Goal: Transaction & Acquisition: Purchase product/service

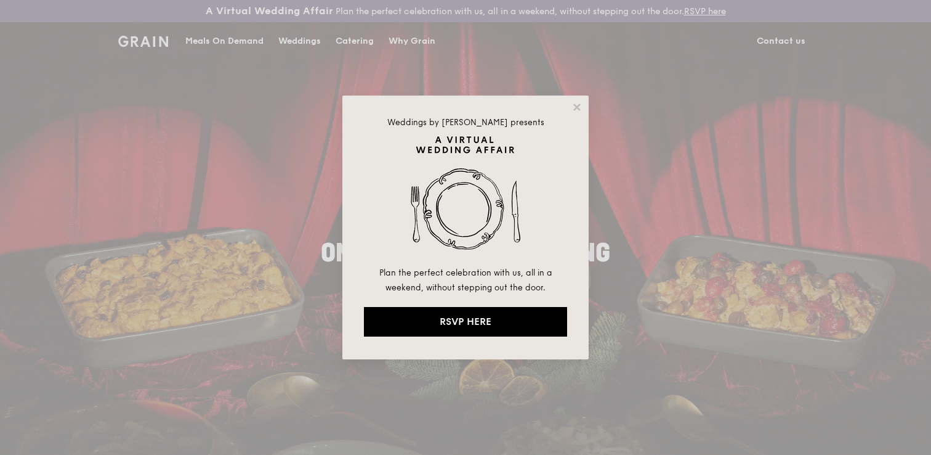
click at [586, 110] on div "Weddings by Grain presents Plan the perfect celebration with us, all in a weeke…" at bounding box center [465, 227] width 246 height 264
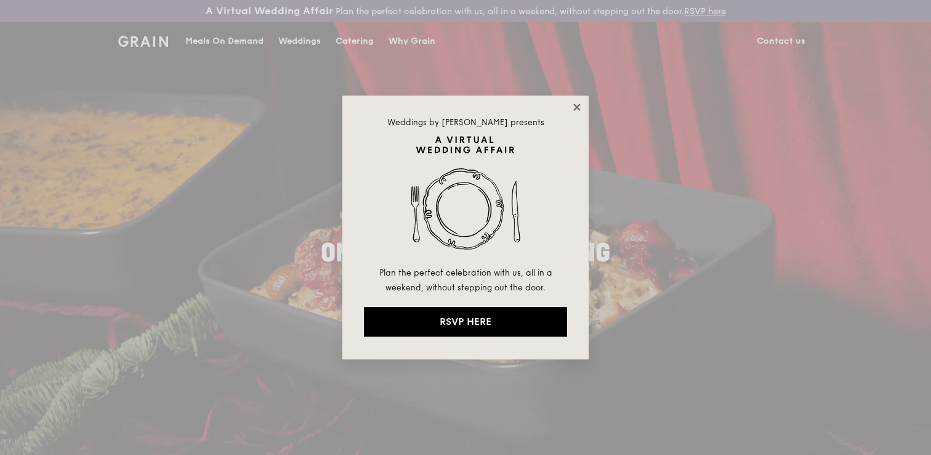
click at [581, 107] on icon at bounding box center [577, 107] width 11 height 11
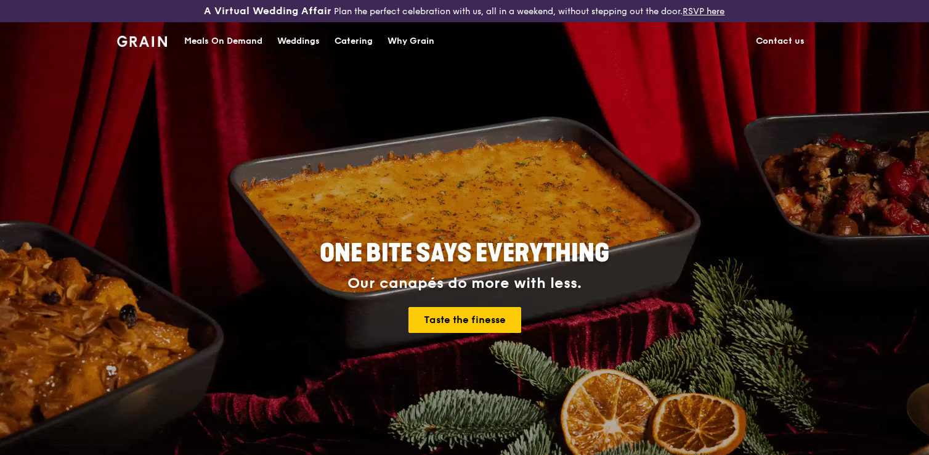
click at [186, 41] on div "Meals On Demand" at bounding box center [223, 41] width 78 height 37
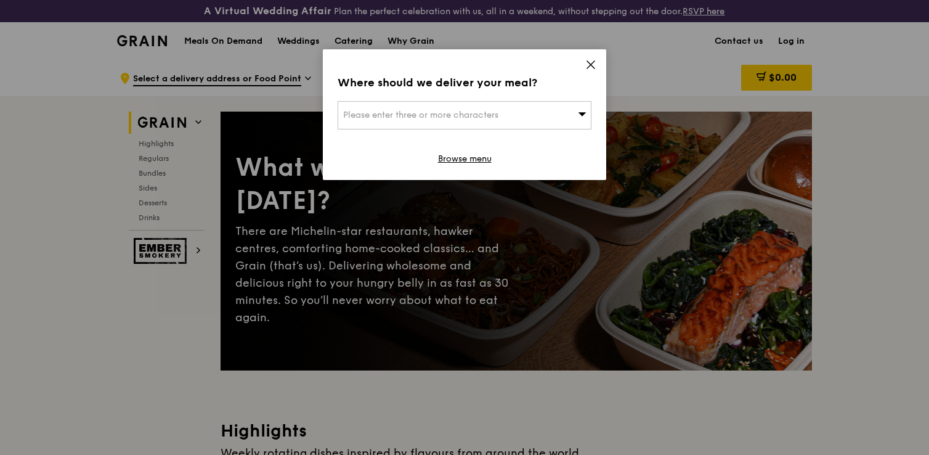
click at [490, 109] on div "Please enter three or more characters" at bounding box center [464, 115] width 254 height 28
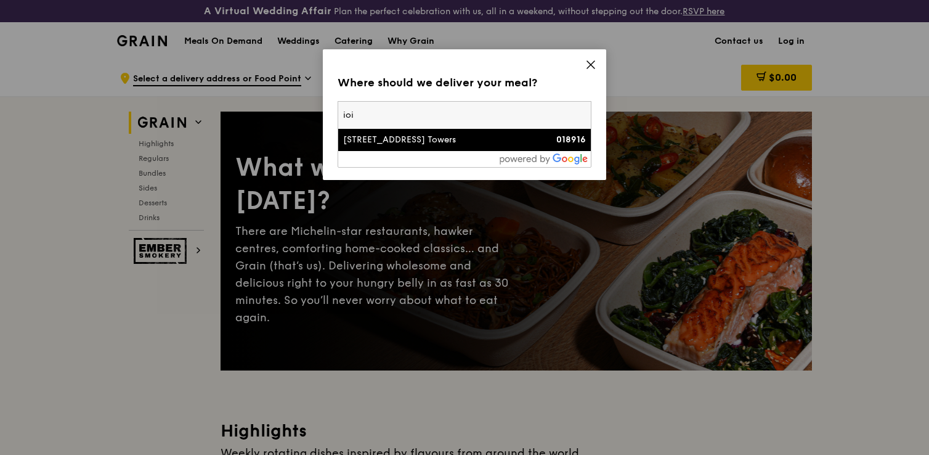
type input "ioi"
click at [456, 139] on div "2 Central Boulevard, Ioi Central Boulevard Towers" at bounding box center [434, 140] width 182 height 12
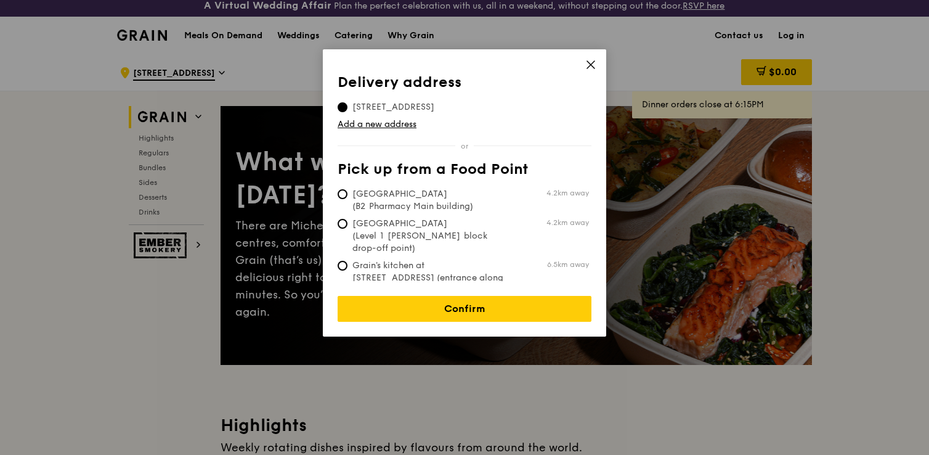
scroll to position [3, 0]
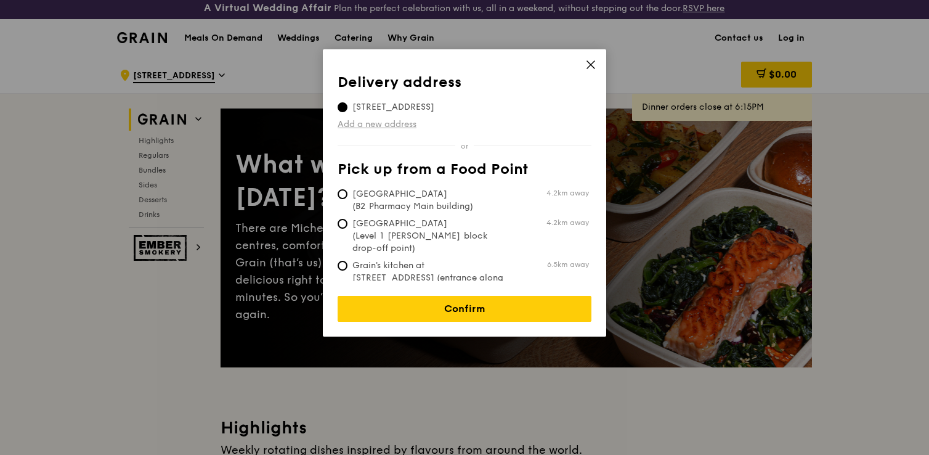
click at [408, 122] on link "Add a new address" at bounding box center [464, 124] width 254 height 12
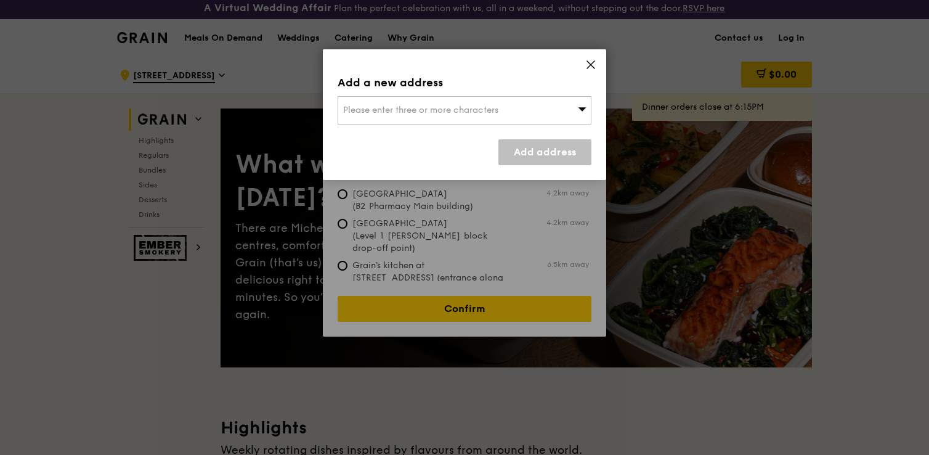
click at [404, 106] on span "Please enter three or more characters" at bounding box center [420, 110] width 155 height 10
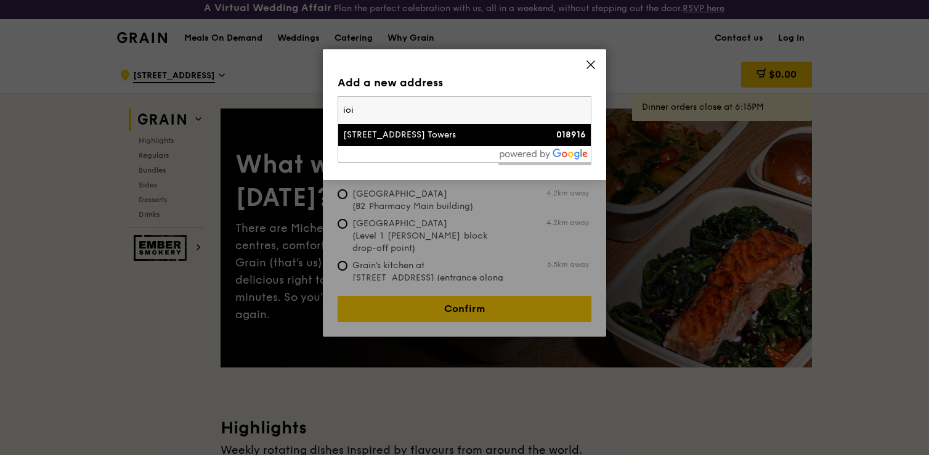
type input "ioi"
click at [444, 140] on div "2 Central Boulevard, Ioi Central Boulevard Towers" at bounding box center [434, 135] width 182 height 12
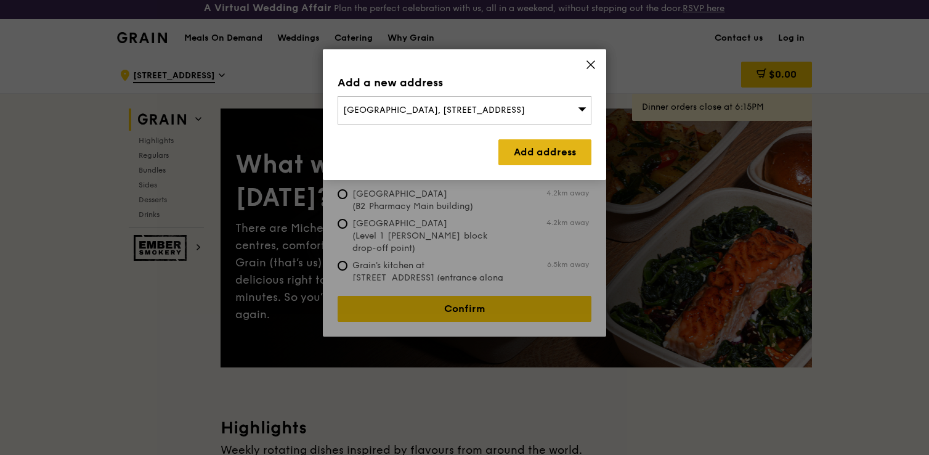
click at [535, 144] on link "Add address" at bounding box center [544, 152] width 93 height 26
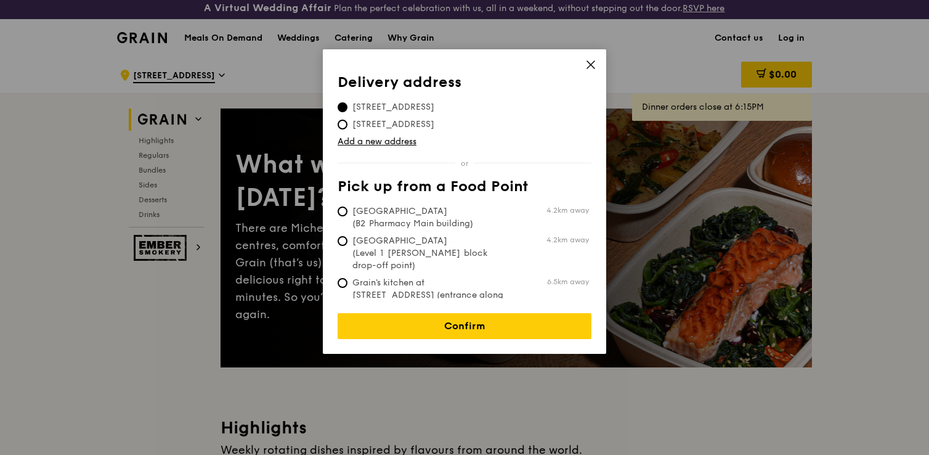
click at [389, 119] on span "2 Central Boulevard, 018916" at bounding box center [392, 124] width 111 height 12
click at [347, 119] on input "2 Central Boulevard, 018916" at bounding box center [342, 124] width 10 height 10
radio input "true"
click at [394, 109] on span "2 Central Boulevard, 018916" at bounding box center [392, 107] width 111 height 12
click at [347, 109] on input "2 Central Boulevard, 018916" at bounding box center [342, 107] width 10 height 10
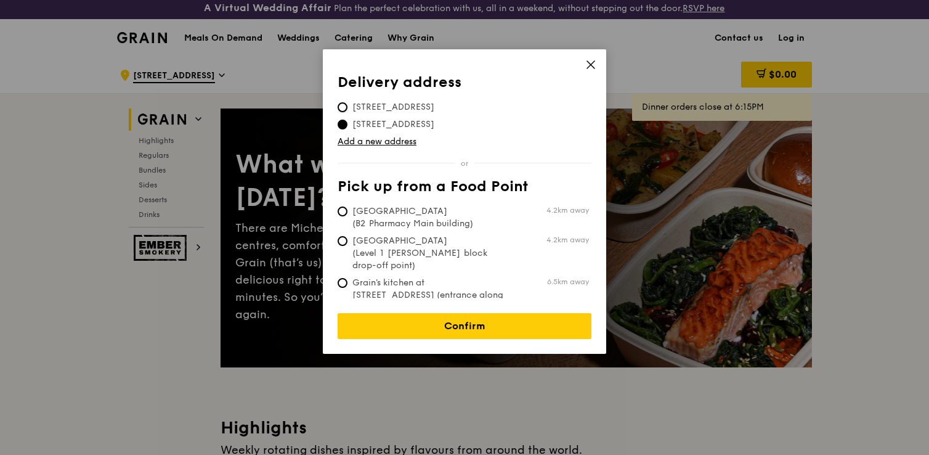
radio input "true"
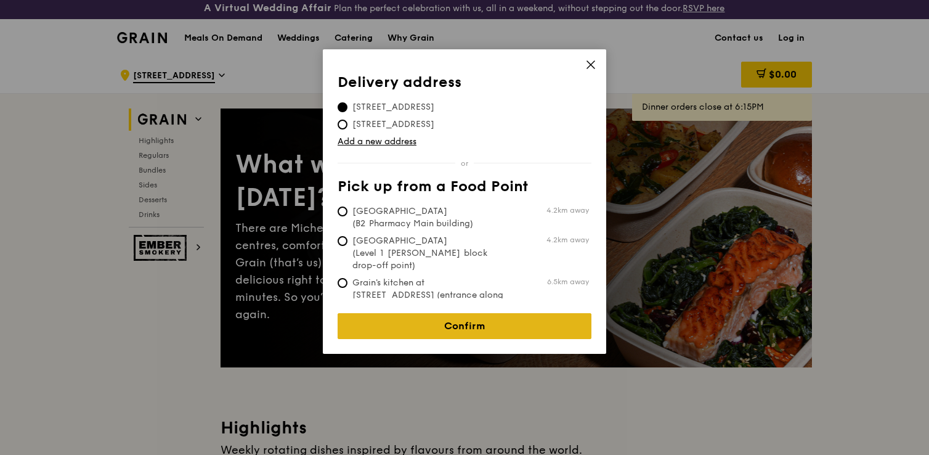
click at [434, 315] on link "Confirm" at bounding box center [464, 326] width 254 height 26
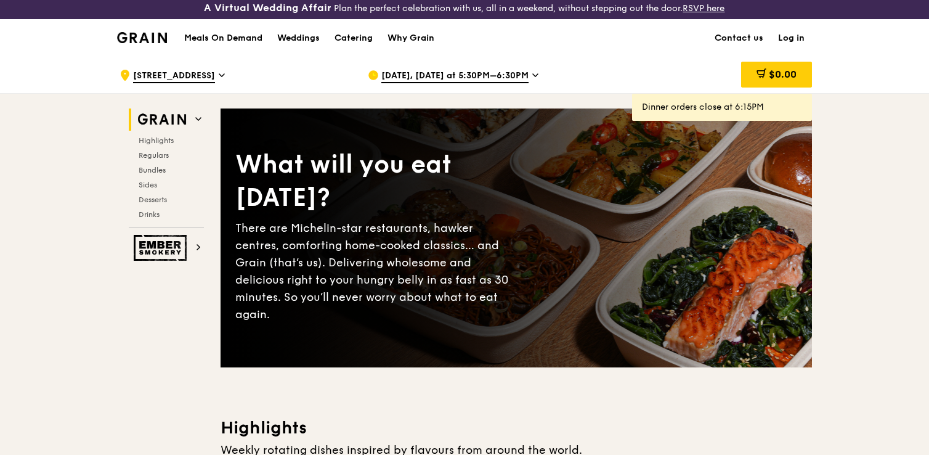
click at [479, 78] on span "Sep 27, Today at 5:30PM–6:30PM" at bounding box center [454, 77] width 147 height 14
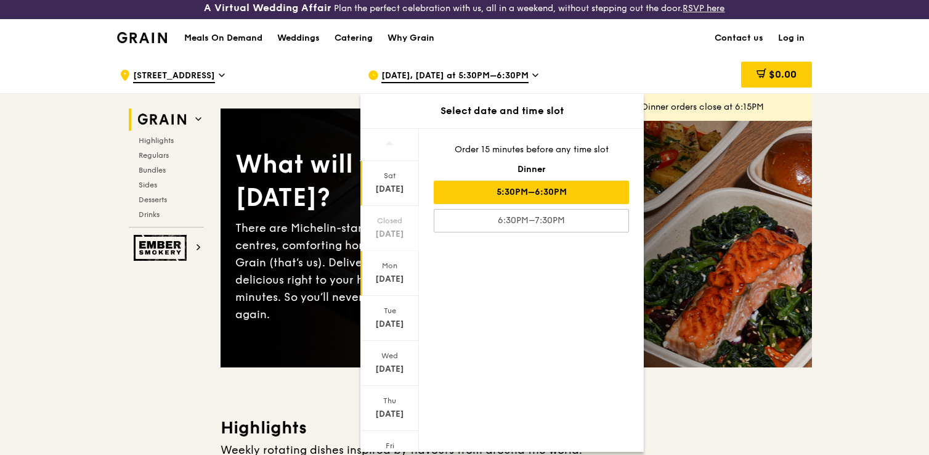
click at [398, 269] on div "Mon" at bounding box center [389, 266] width 55 height 10
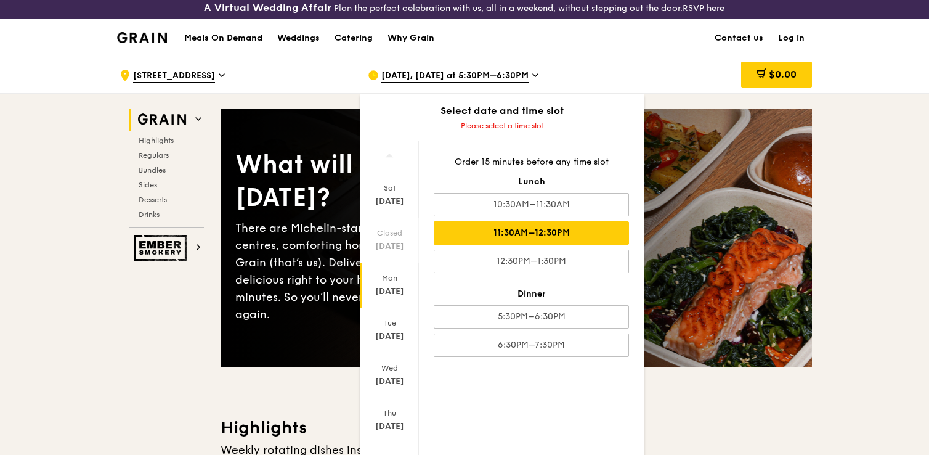
click at [536, 238] on div "11:30AM–12:30PM" at bounding box center [531, 232] width 195 height 23
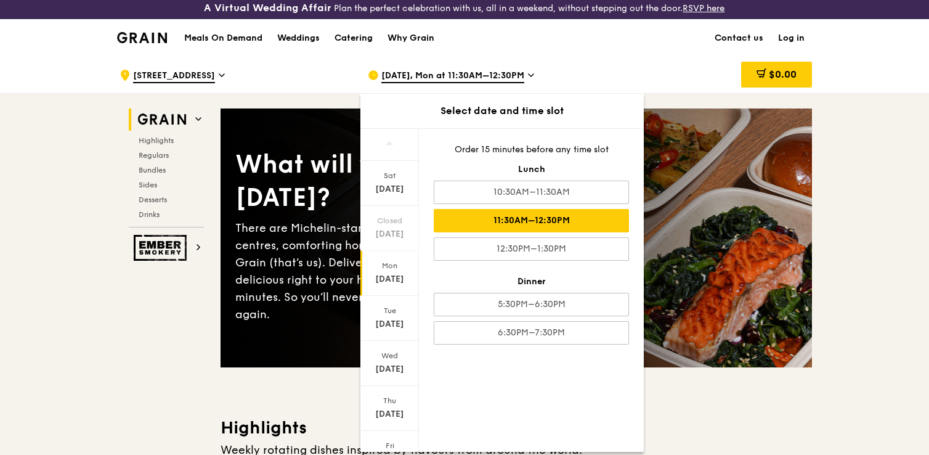
click at [461, 224] on div "11:30AM–12:30PM" at bounding box center [531, 220] width 195 height 23
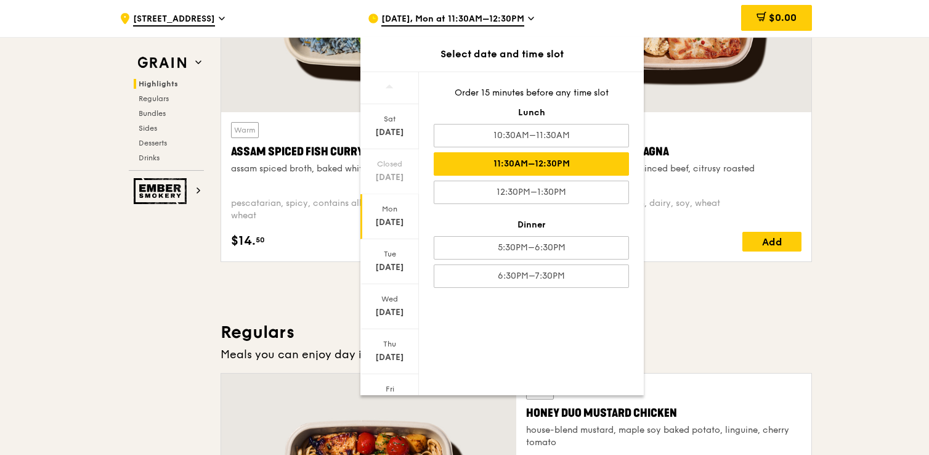
scroll to position [565, 0]
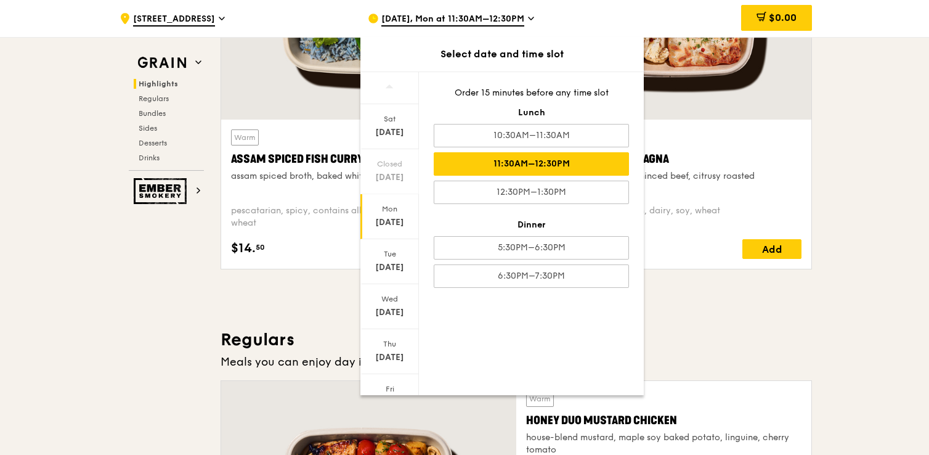
click at [764, 270] on div "Warm Plant-Based Beef Lasagna fennel seed, plant-based minced beef, citrusy roa…" at bounding box center [666, 92] width 301 height 374
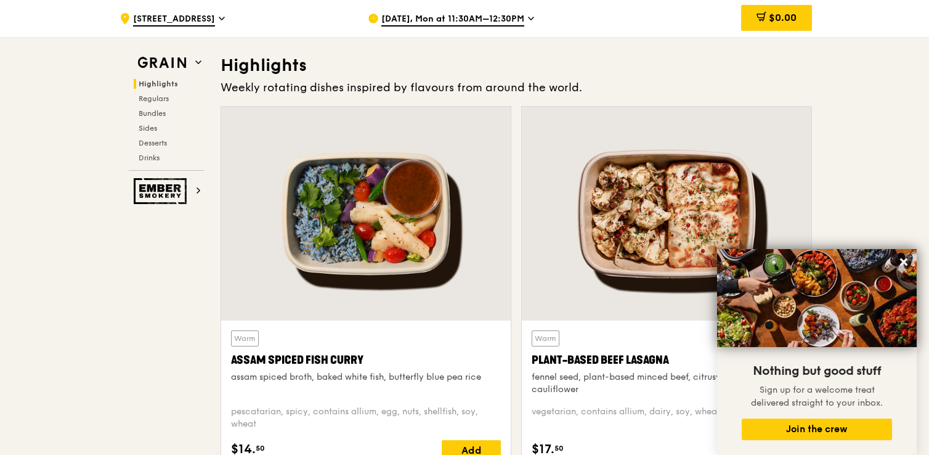
scroll to position [363, 0]
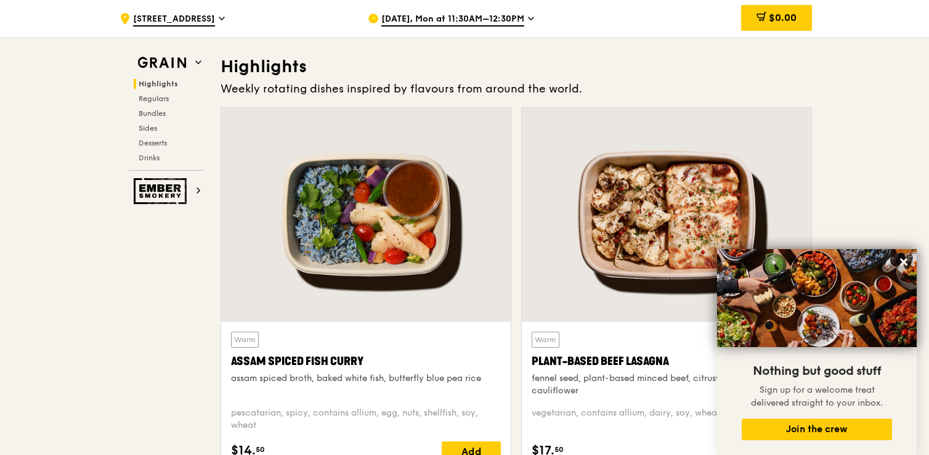
click at [403, 315] on div at bounding box center [365, 215] width 289 height 214
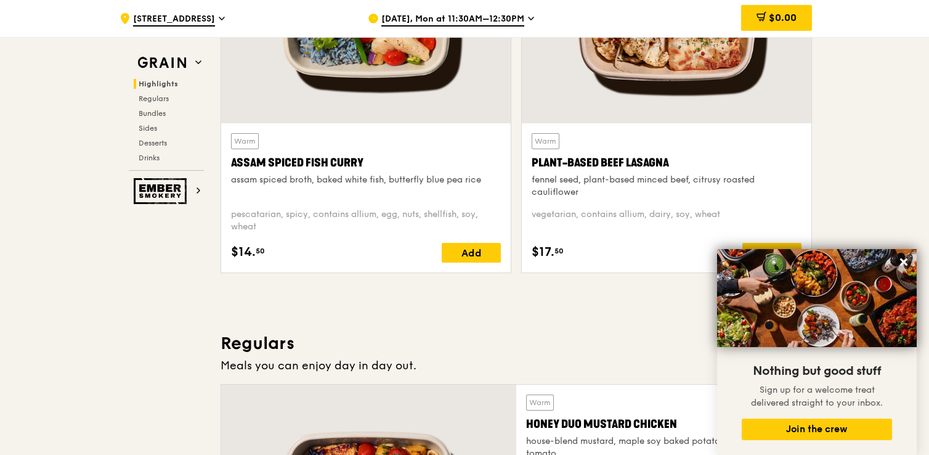
scroll to position [563, 0]
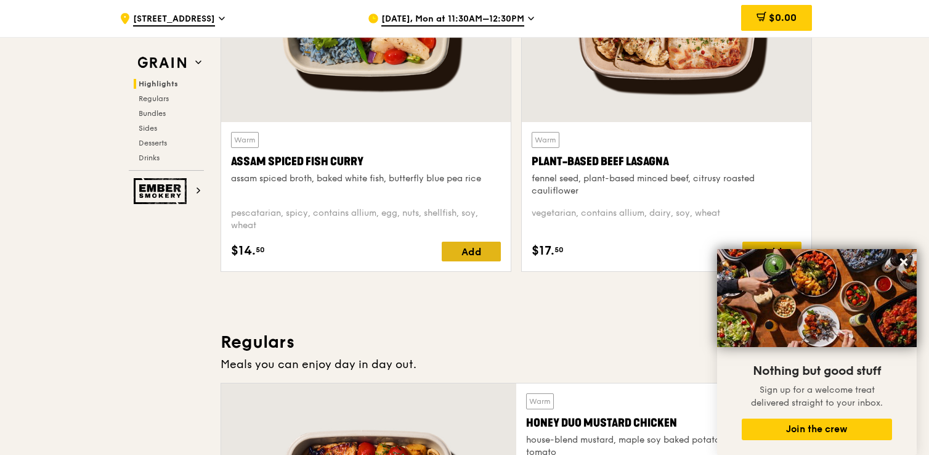
click at [475, 246] on div "Add" at bounding box center [471, 251] width 59 height 20
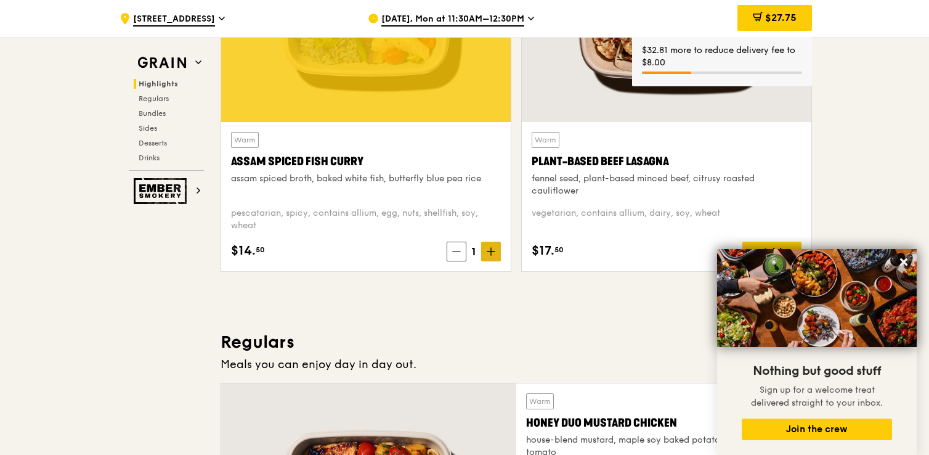
click at [483, 253] on span at bounding box center [491, 251] width 20 height 20
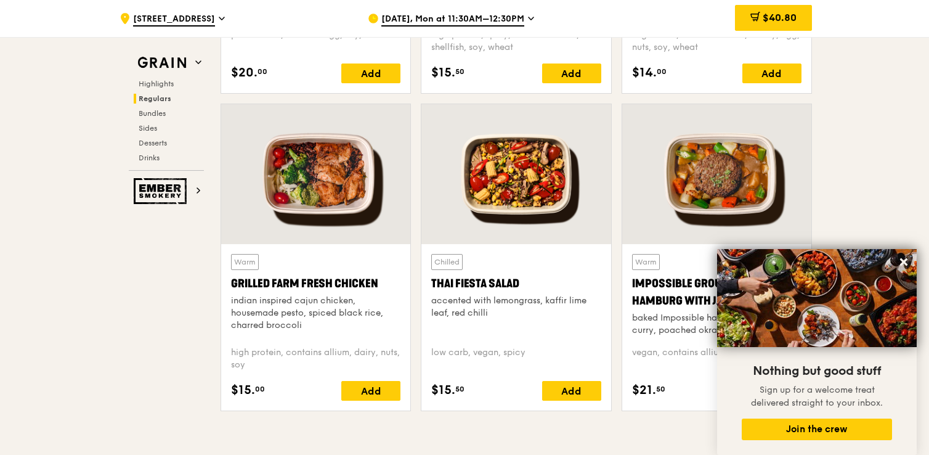
scroll to position [1391, 0]
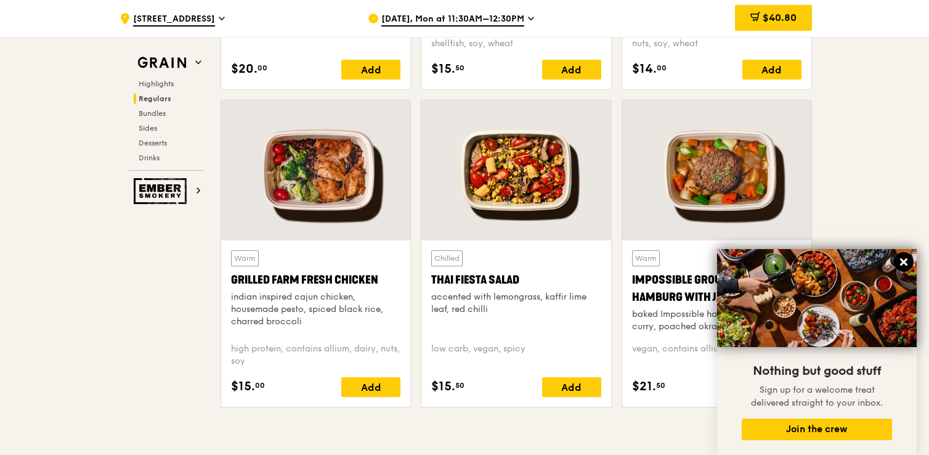
click at [901, 265] on icon at bounding box center [903, 261] width 7 height 7
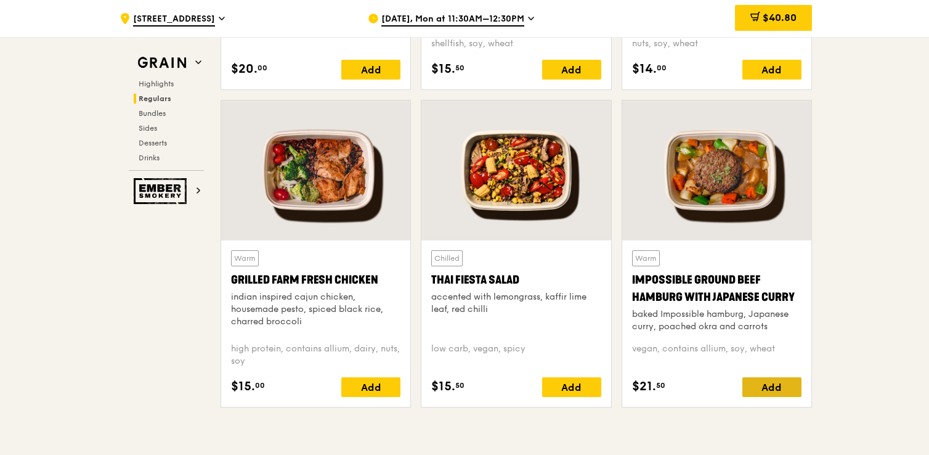
click at [758, 381] on div "Add" at bounding box center [771, 387] width 59 height 20
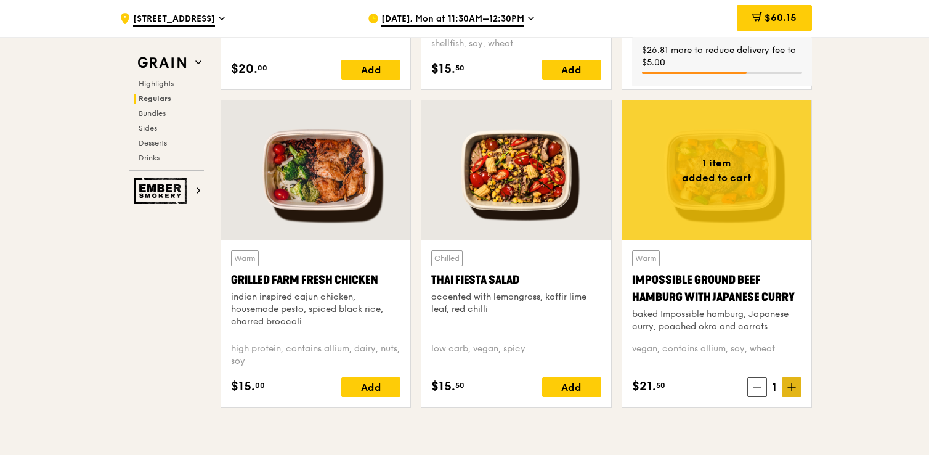
click at [791, 380] on span at bounding box center [792, 387] width 20 height 20
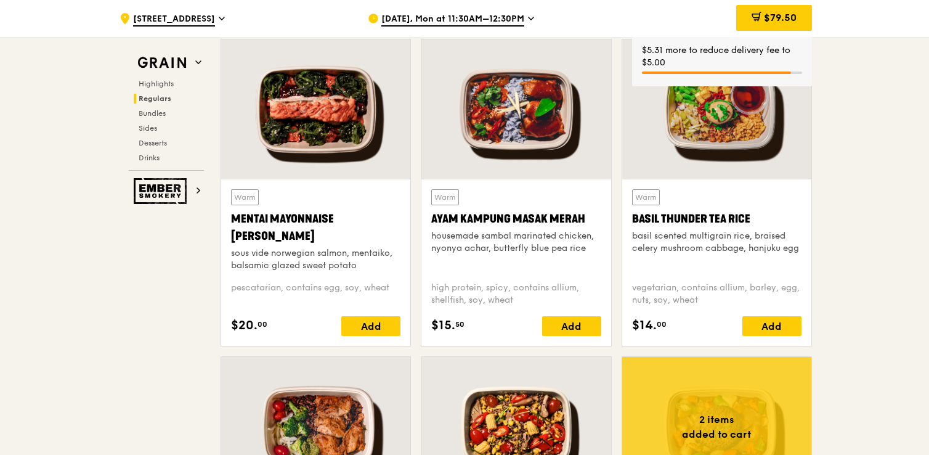
scroll to position [1137, 0]
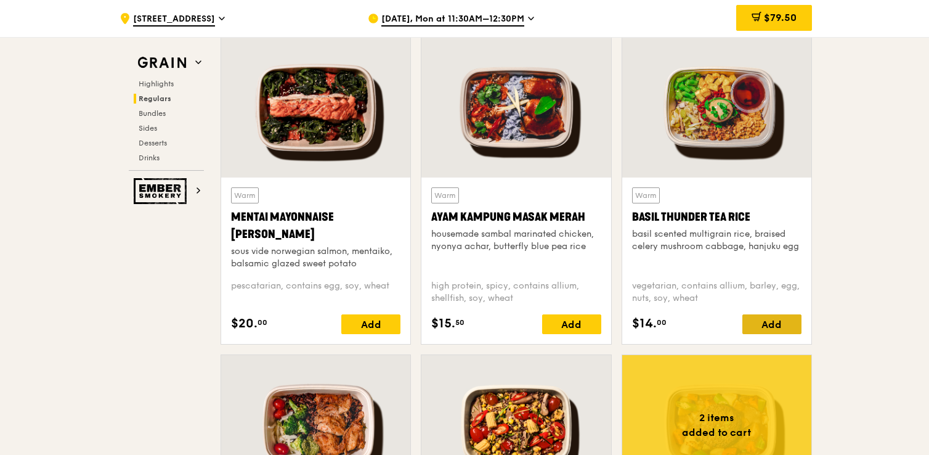
click at [762, 321] on div "Add" at bounding box center [771, 324] width 59 height 20
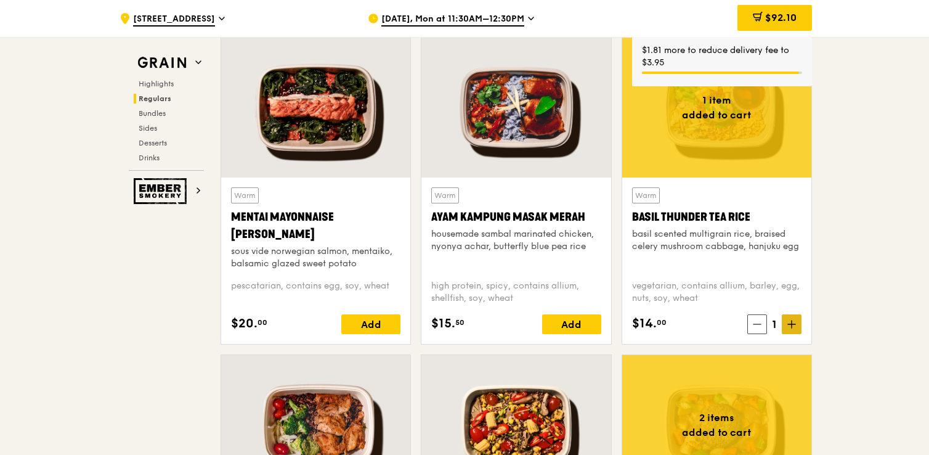
click at [790, 321] on icon at bounding box center [791, 324] width 9 height 9
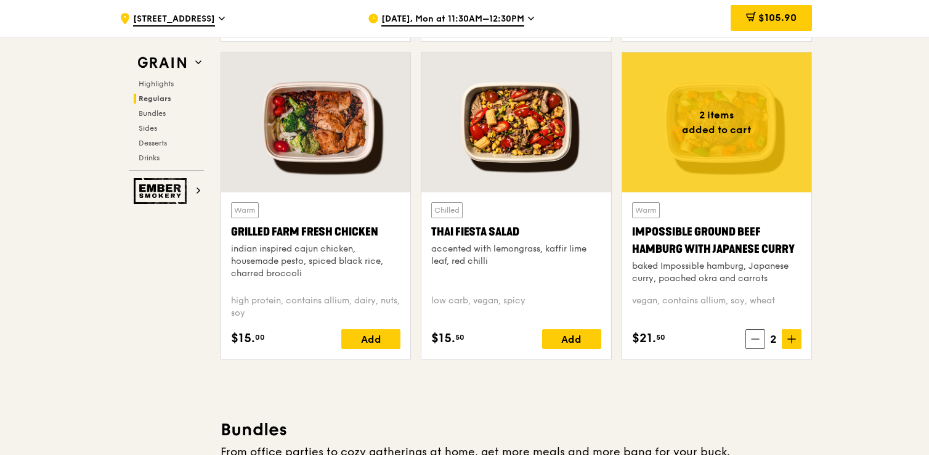
scroll to position [1436, 0]
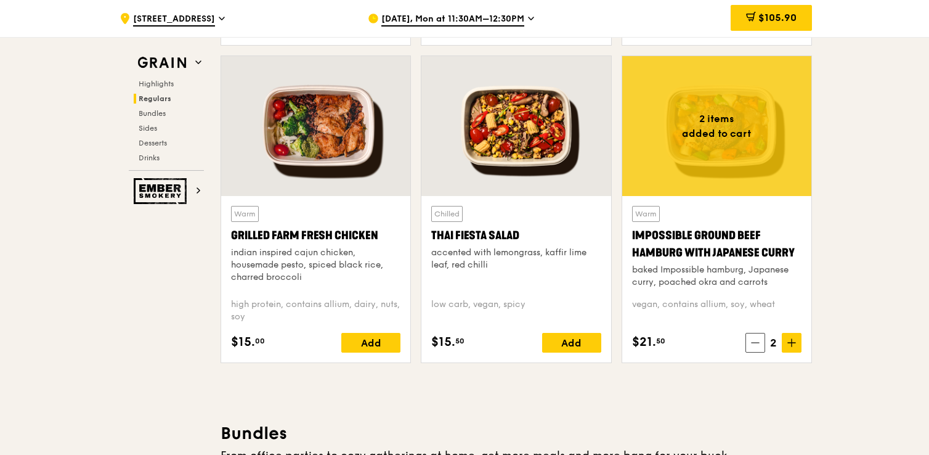
click at [755, 335] on span at bounding box center [755, 343] width 20 height 20
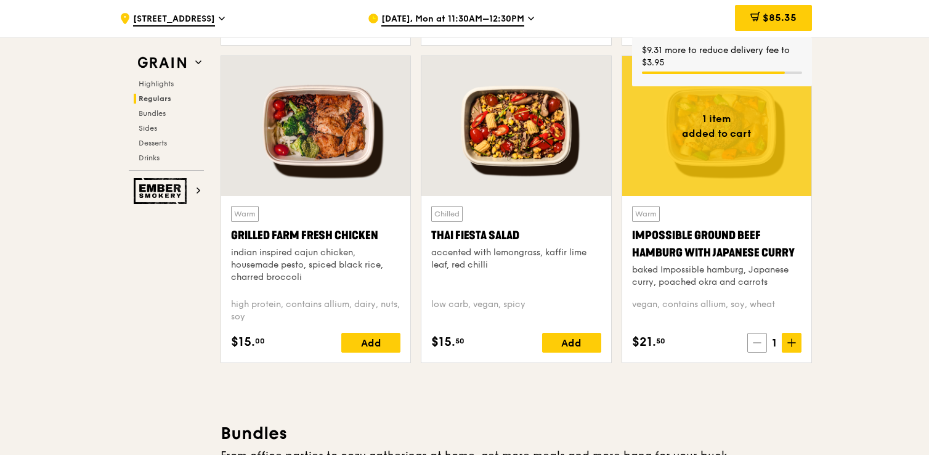
click at [761, 344] on span at bounding box center [757, 343] width 20 height 20
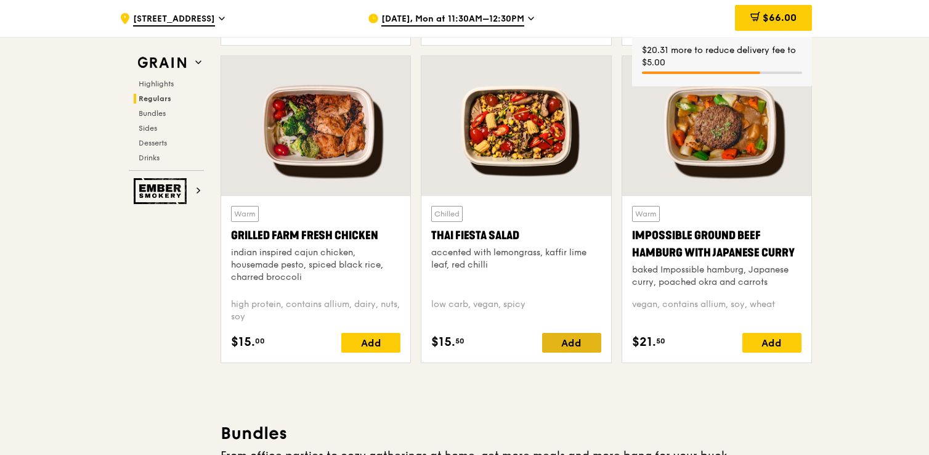
click at [590, 337] on div "Add" at bounding box center [571, 343] width 59 height 20
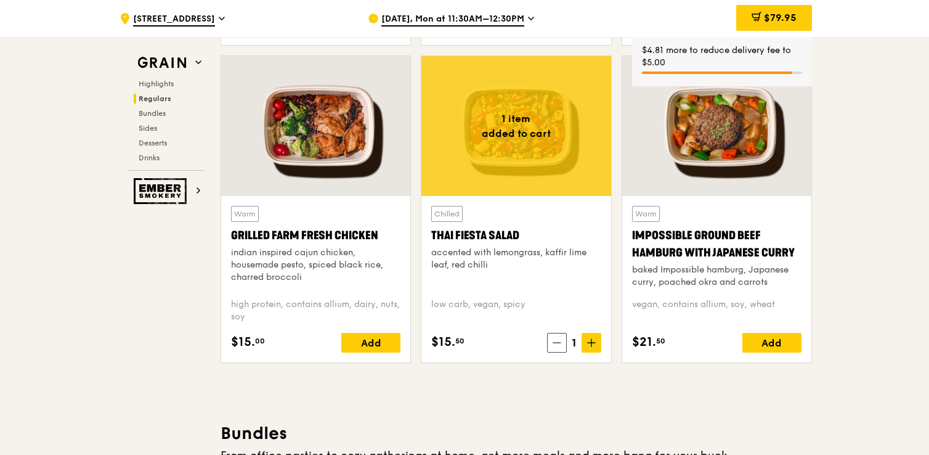
click at [589, 337] on span at bounding box center [591, 343] width 20 height 20
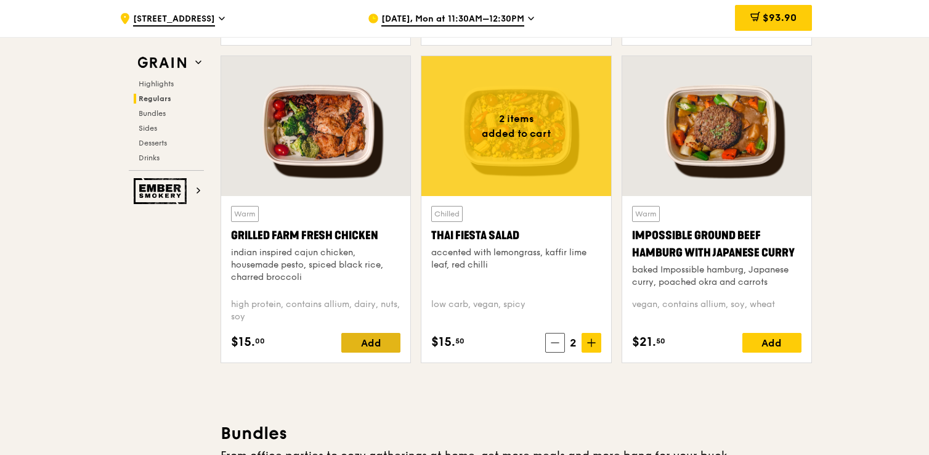
click at [375, 339] on div "Add" at bounding box center [370, 343] width 59 height 20
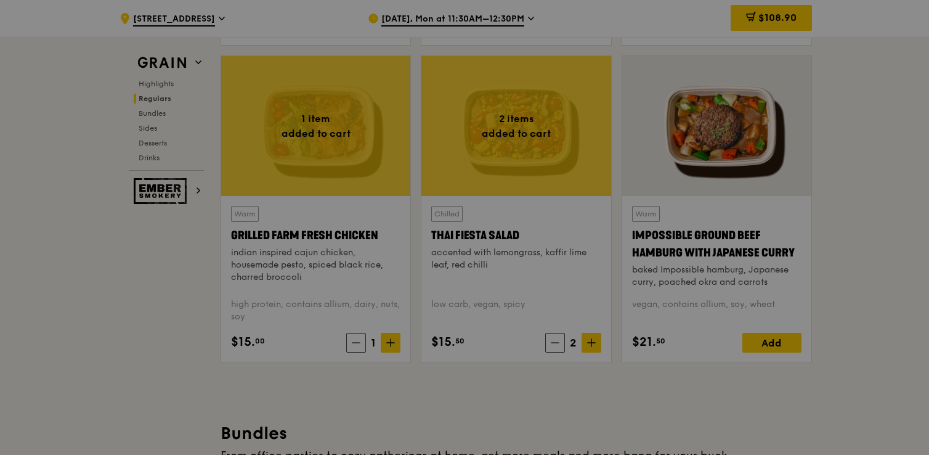
click at [397, 339] on div at bounding box center [464, 227] width 929 height 455
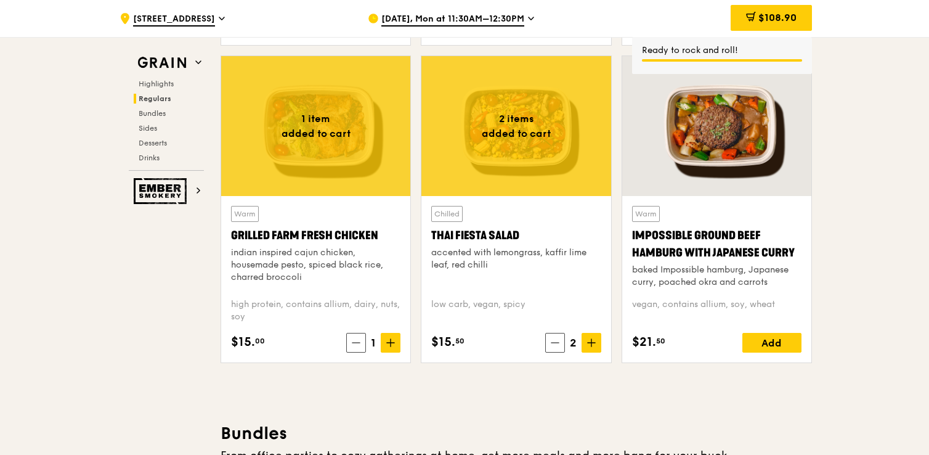
click at [397, 339] on span at bounding box center [391, 343] width 20 height 20
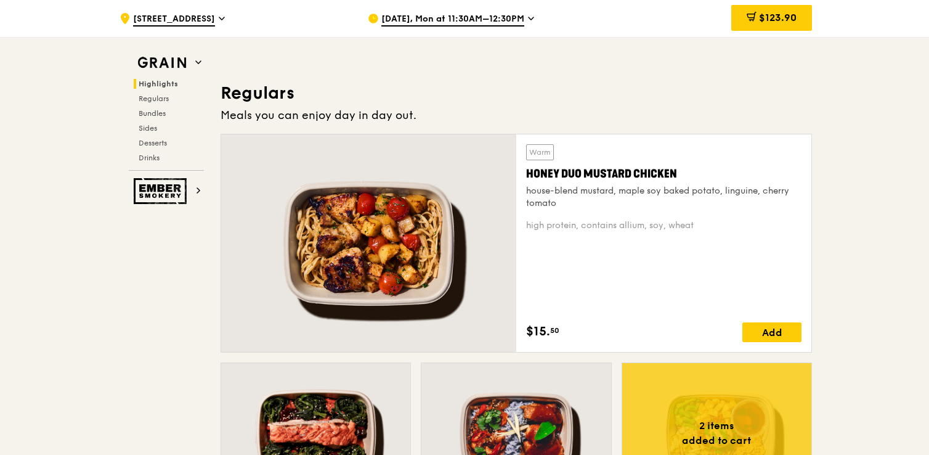
scroll to position [830, 0]
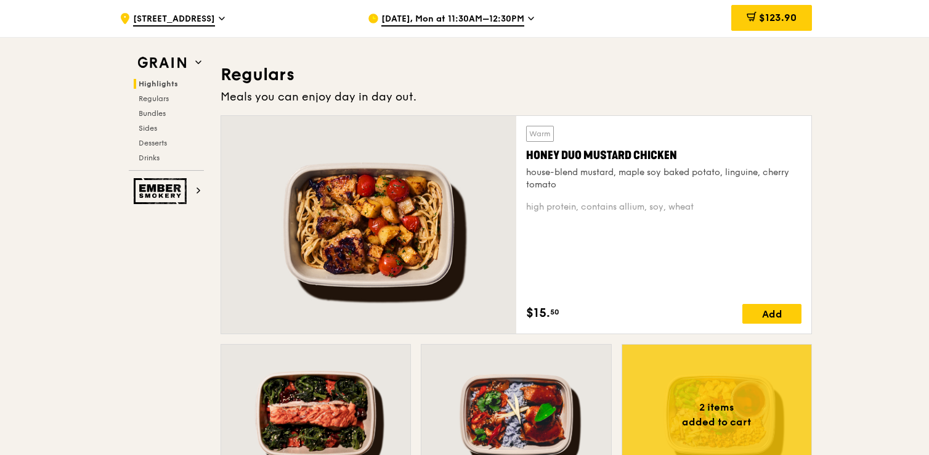
click at [757, 312] on div "Add" at bounding box center [771, 314] width 59 height 20
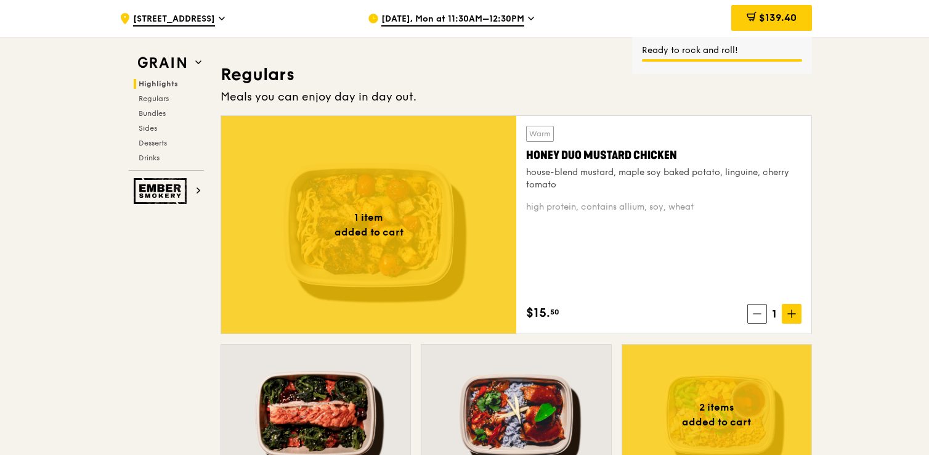
click at [790, 314] on icon at bounding box center [791, 313] width 9 height 9
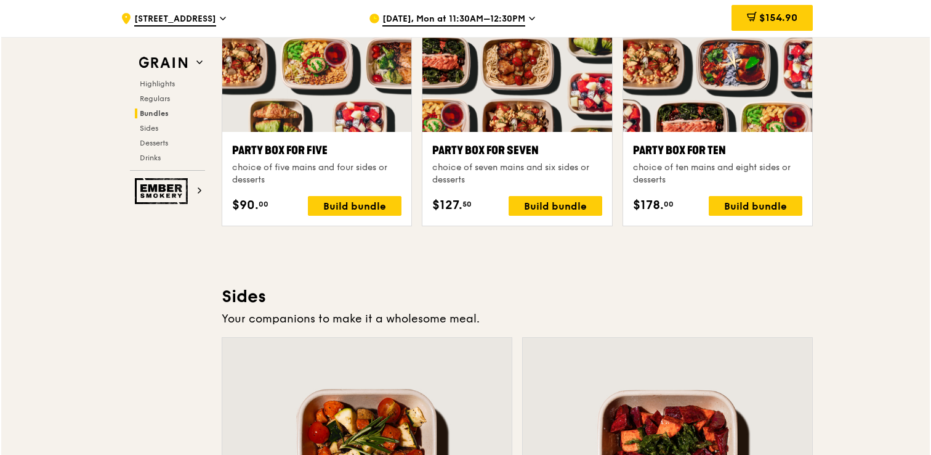
scroll to position [2544, 0]
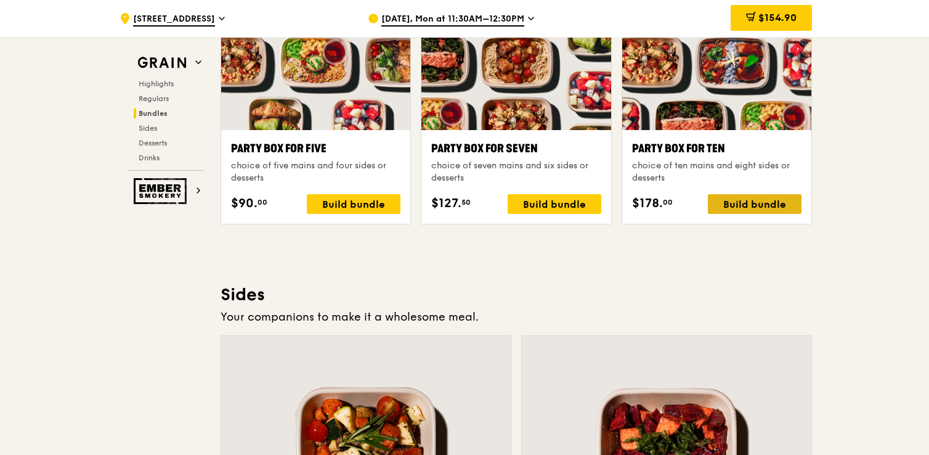
click at [740, 197] on div "Build bundle" at bounding box center [755, 204] width 94 height 20
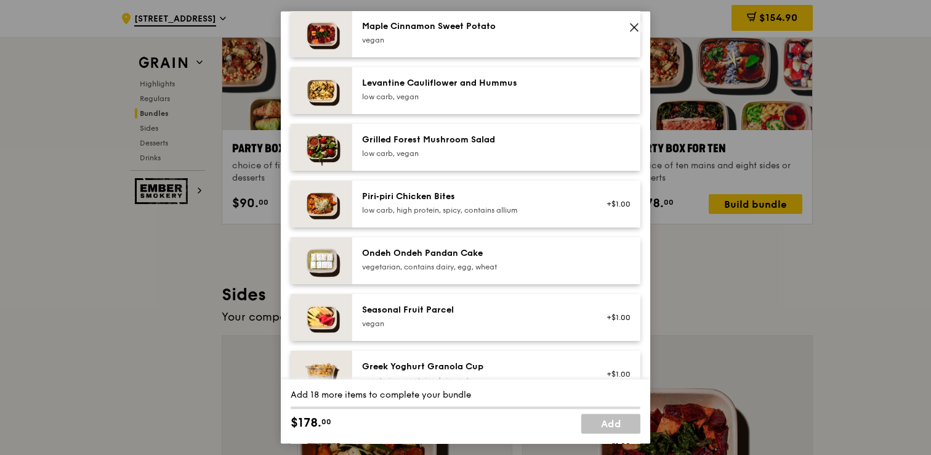
scroll to position [0, 0]
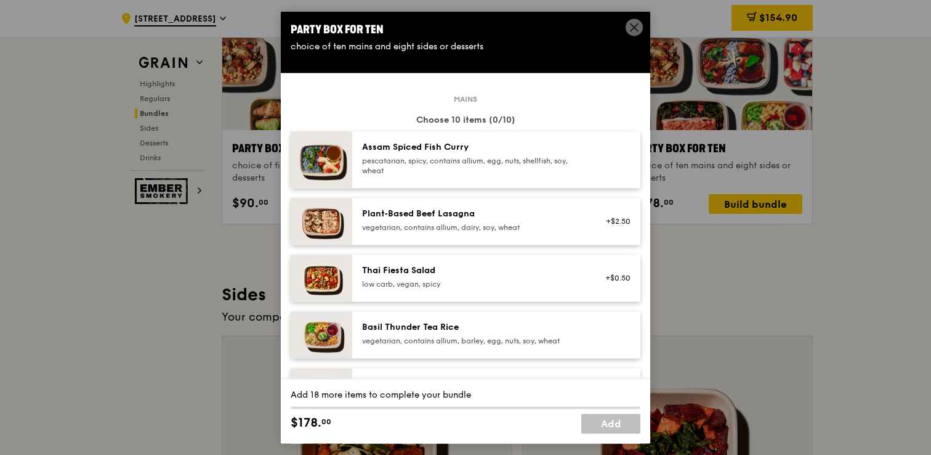
click at [550, 169] on div "pescatarian, spicy, contains allium, egg, nuts, shellfish, soy, wheat" at bounding box center [472, 166] width 221 height 20
click at [531, 283] on div "low carb, vegan, spicy" at bounding box center [472, 284] width 221 height 10
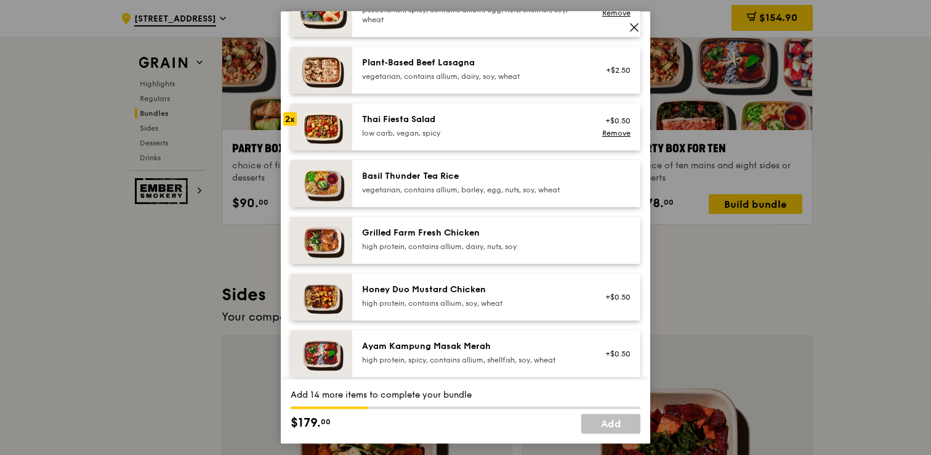
scroll to position [170, 0]
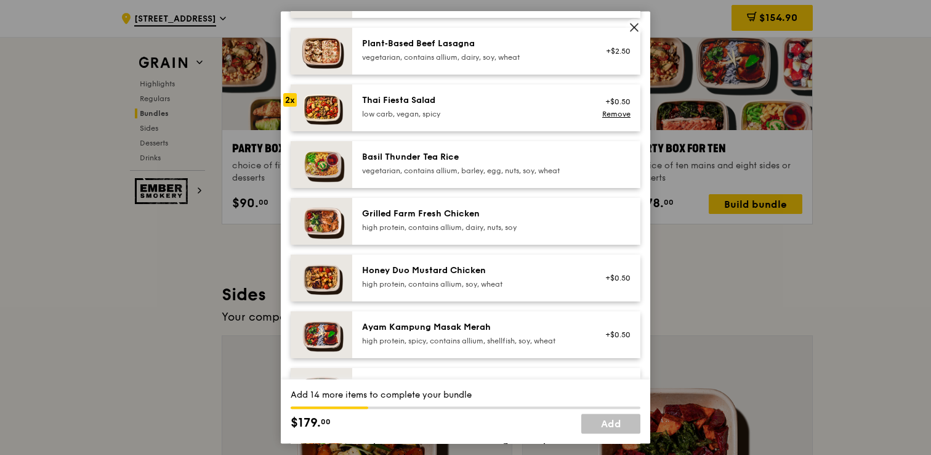
click at [506, 167] on div "vegetarian, contains allium, barley, egg, nuts, soy, wheat" at bounding box center [472, 171] width 221 height 10
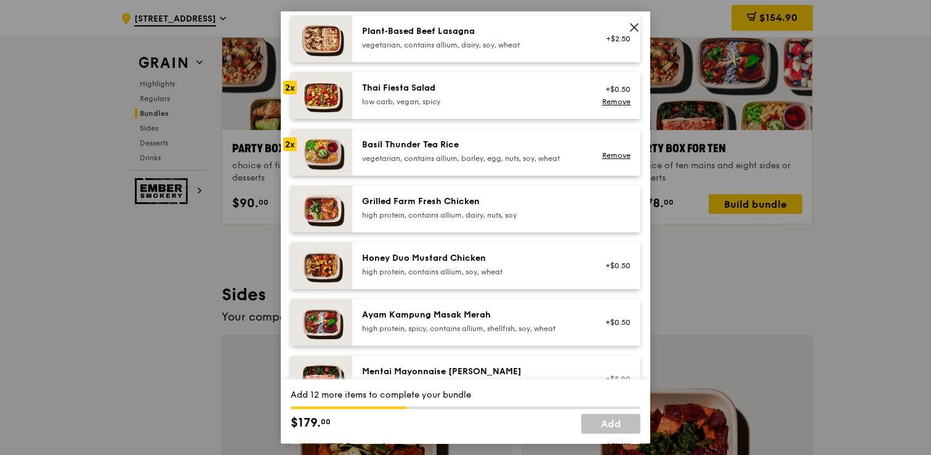
scroll to position [195, 0]
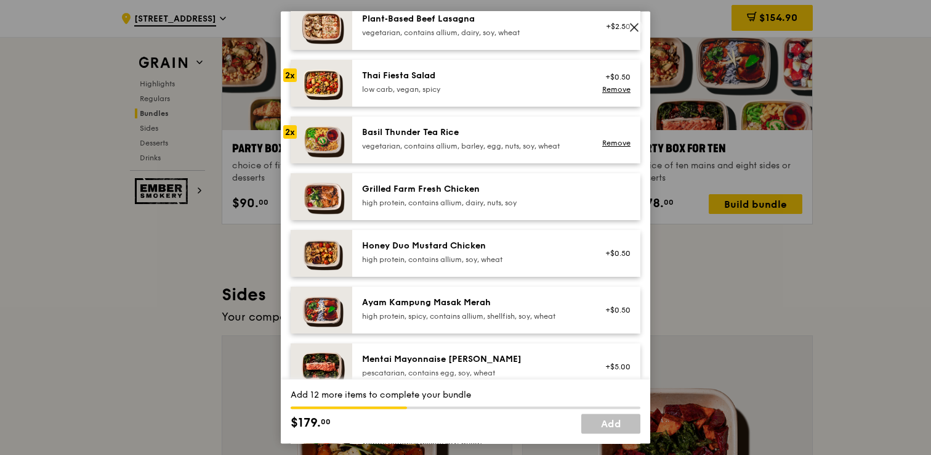
click at [507, 198] on div "high protein, contains allium, dairy, nuts, soy" at bounding box center [472, 203] width 221 height 10
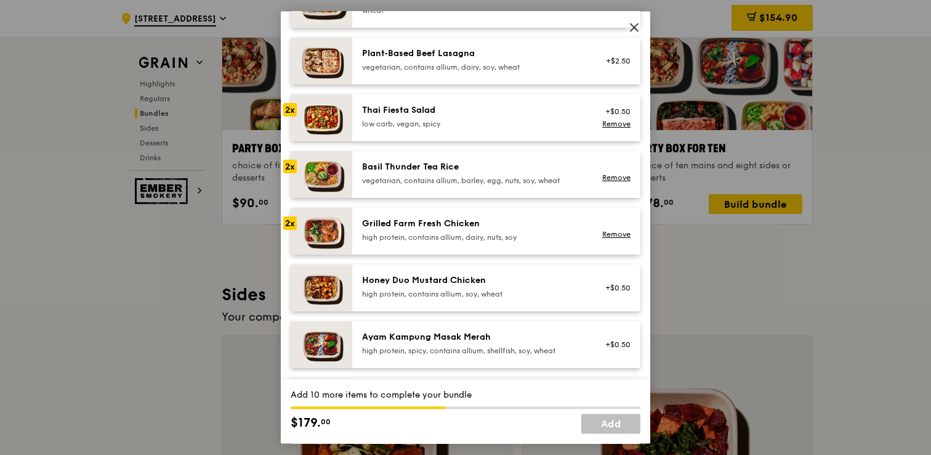
scroll to position [177, 0]
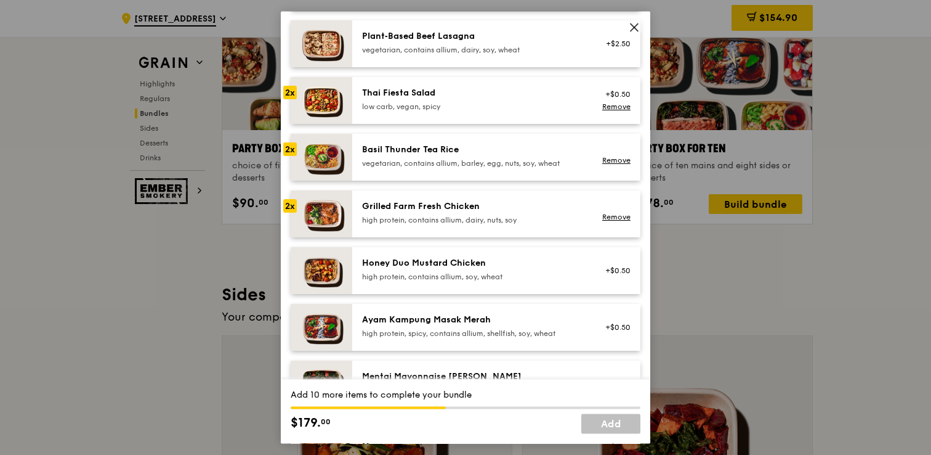
click at [465, 275] on div "high protein, contains allium, soy, wheat" at bounding box center [472, 277] width 221 height 10
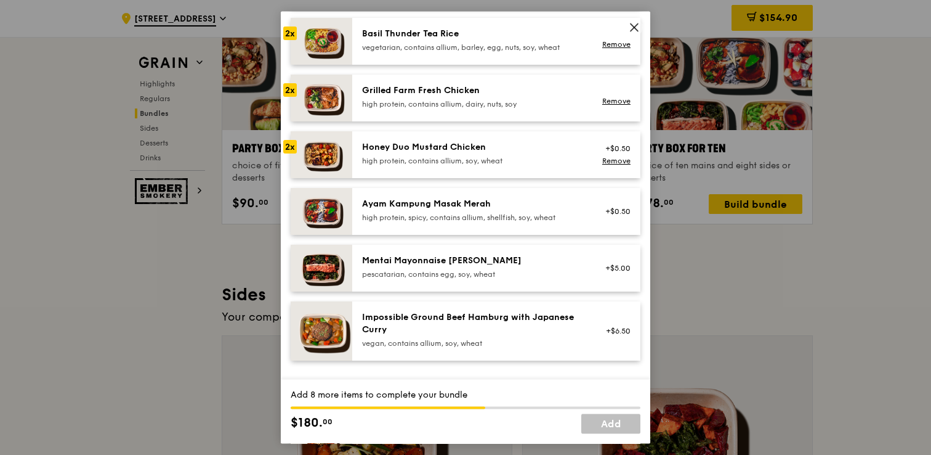
scroll to position [296, 0]
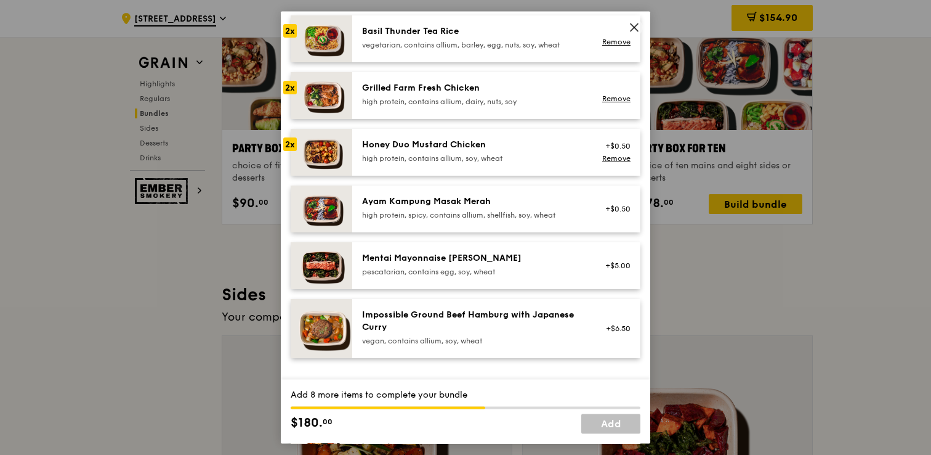
click at [465, 277] on div "pescatarian, contains egg, soy, wheat" at bounding box center [472, 272] width 221 height 10
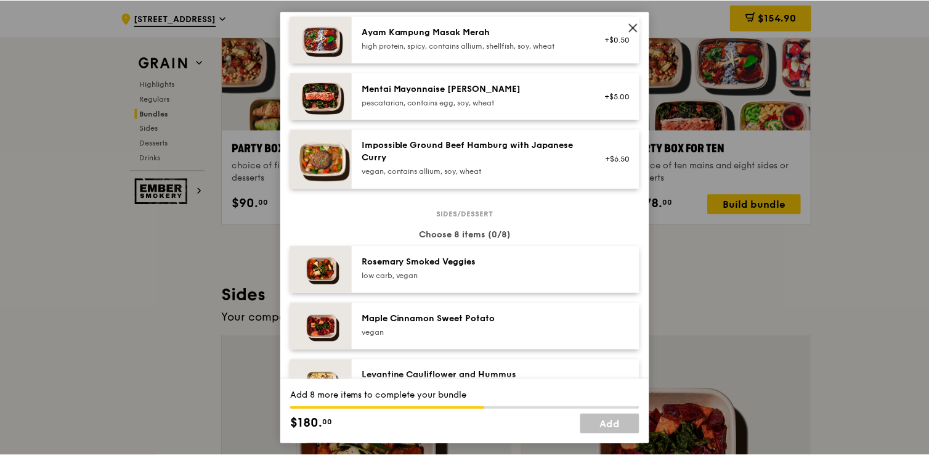
scroll to position [464, 0]
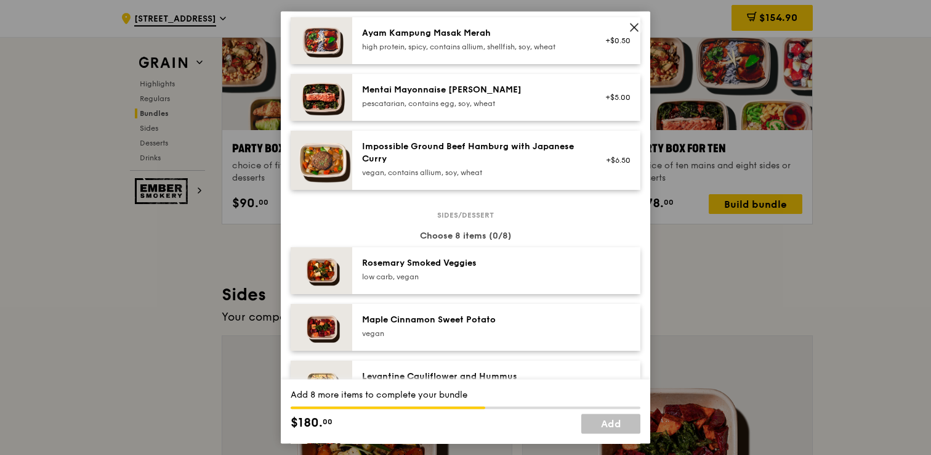
click at [632, 25] on icon at bounding box center [634, 26] width 7 height 7
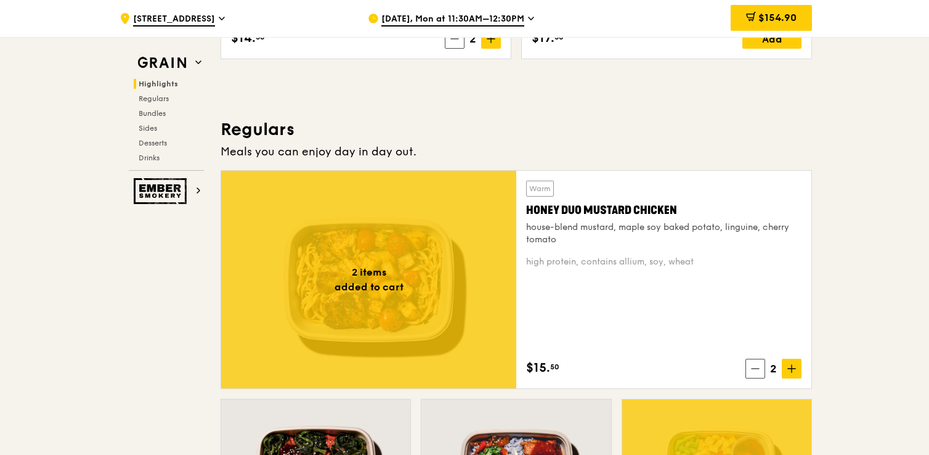
scroll to position [778, 0]
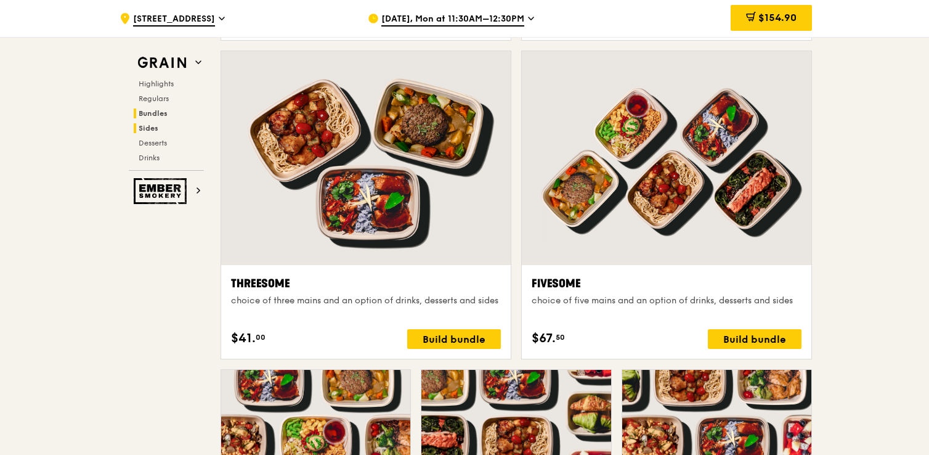
click at [160, 131] on h2 "Sides" at bounding box center [169, 128] width 70 height 10
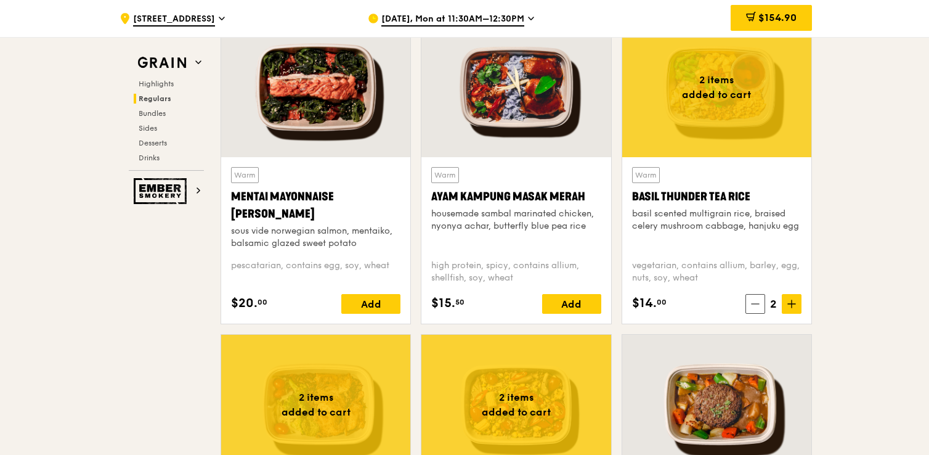
scroll to position [1141, 0]
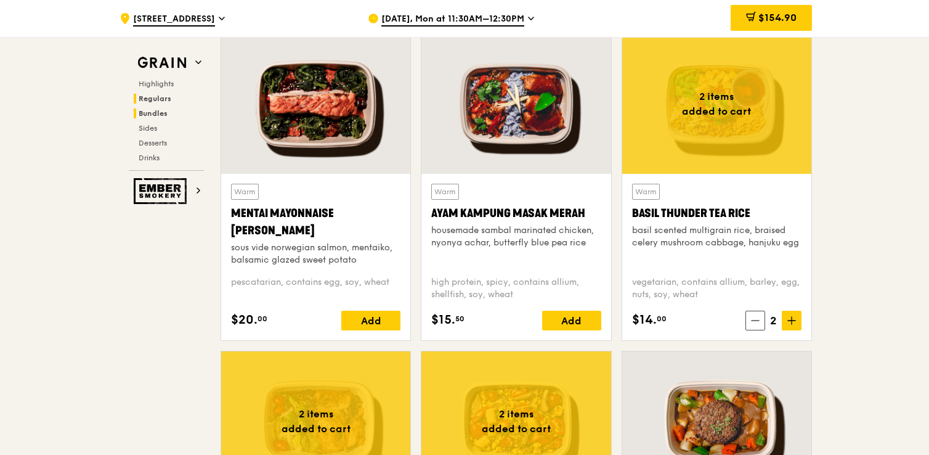
click at [158, 115] on span "Bundles" at bounding box center [153, 113] width 29 height 9
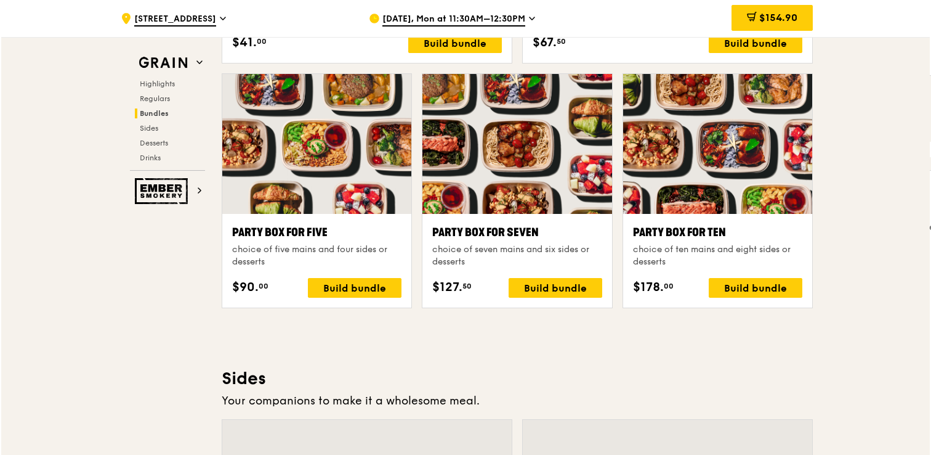
scroll to position [2462, 0]
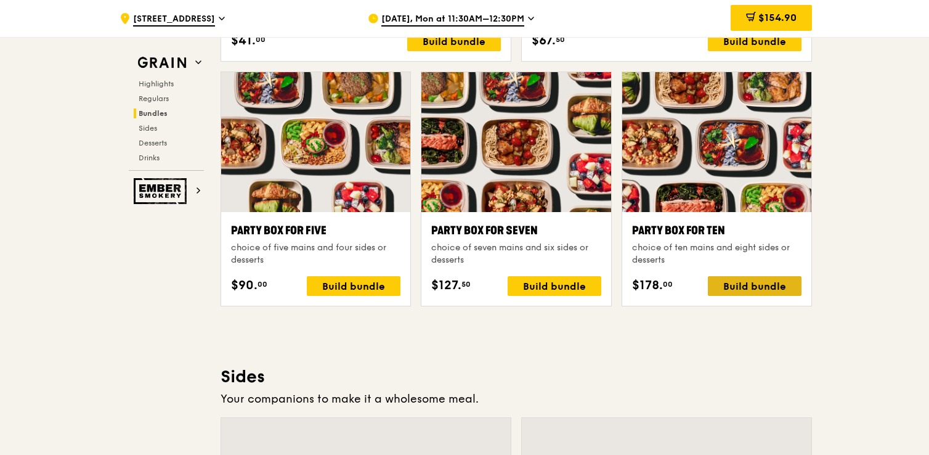
click at [727, 286] on div "Build bundle" at bounding box center [755, 286] width 94 height 20
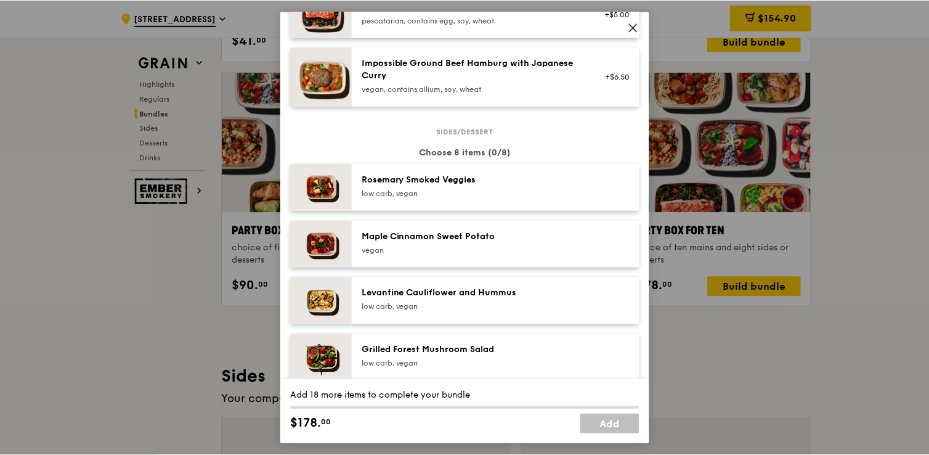
scroll to position [548, 0]
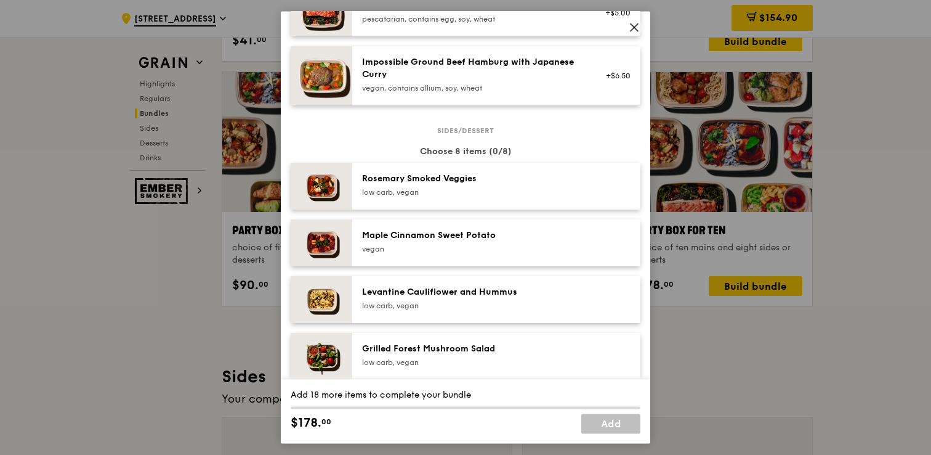
click at [637, 33] on span at bounding box center [634, 29] width 11 height 14
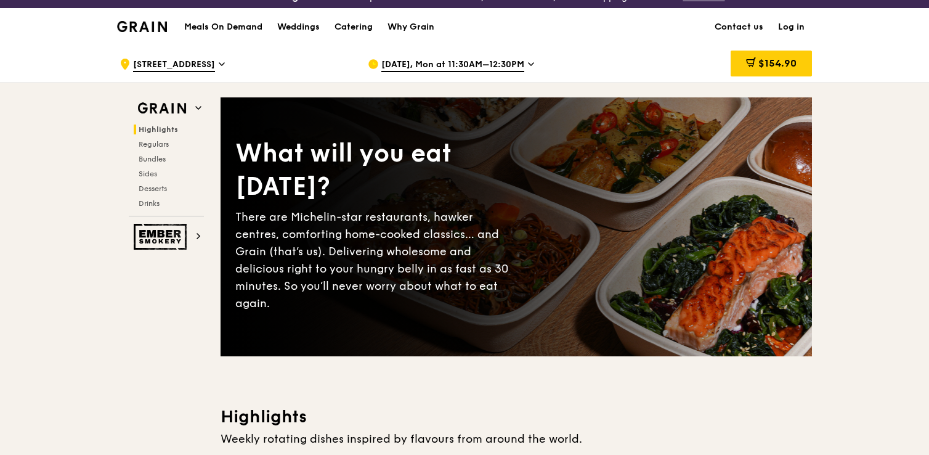
scroll to position [0, 0]
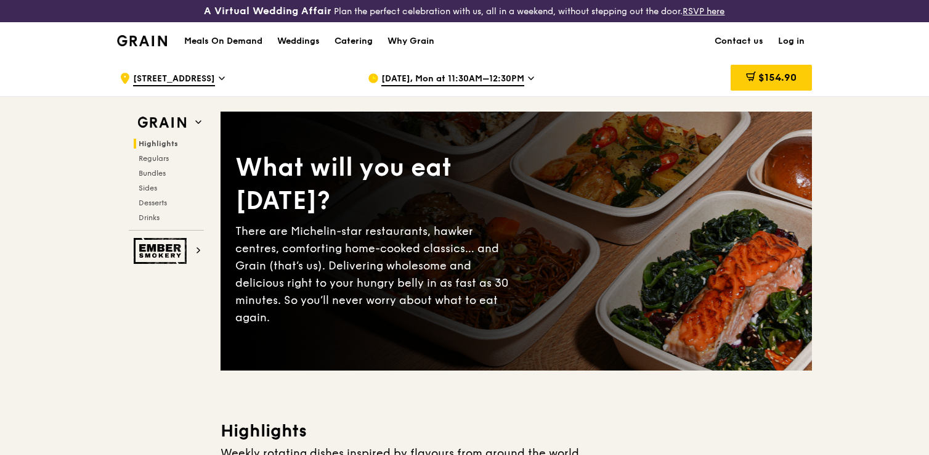
click at [791, 37] on link "Log in" at bounding box center [790, 41] width 41 height 37
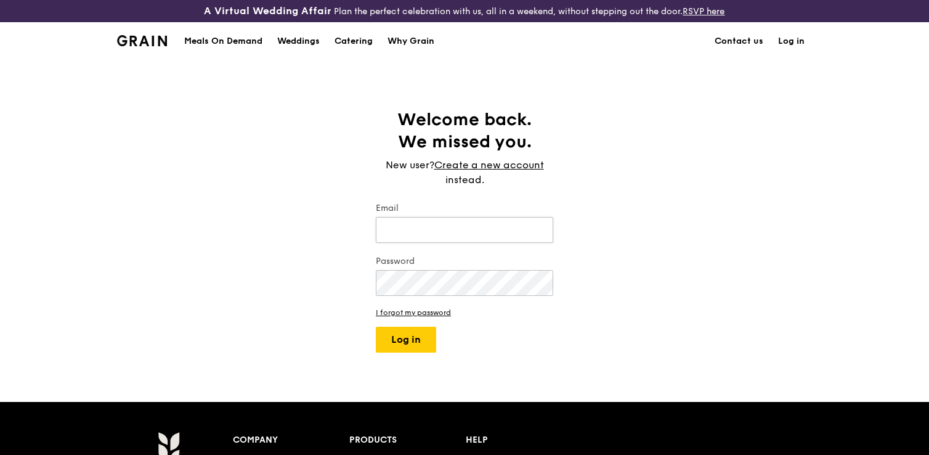
click at [450, 222] on input "Email" at bounding box center [464, 230] width 177 height 26
click at [498, 172] on div "New user? Create a new account instead." at bounding box center [464, 173] width 177 height 30
click at [498, 170] on link "Create a new account" at bounding box center [489, 165] width 110 height 15
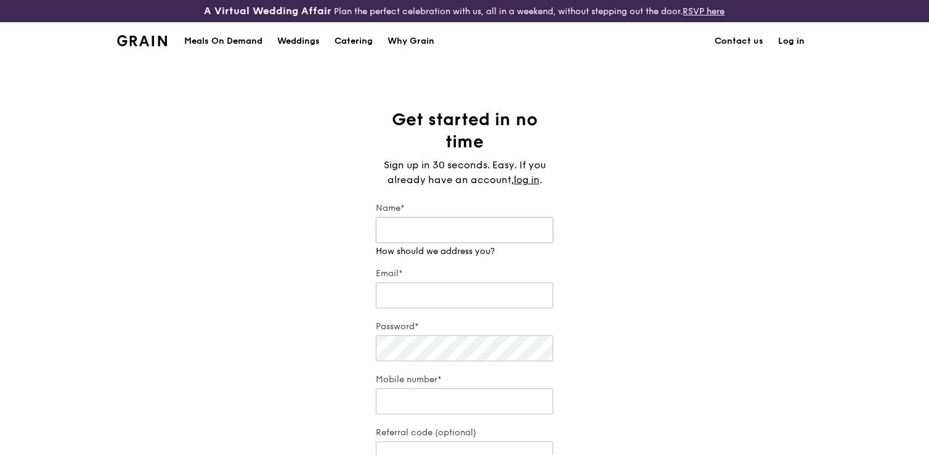
click at [471, 227] on input "Name*" at bounding box center [464, 230] width 177 height 26
type input "k"
type input "[PERSON_NAME]"
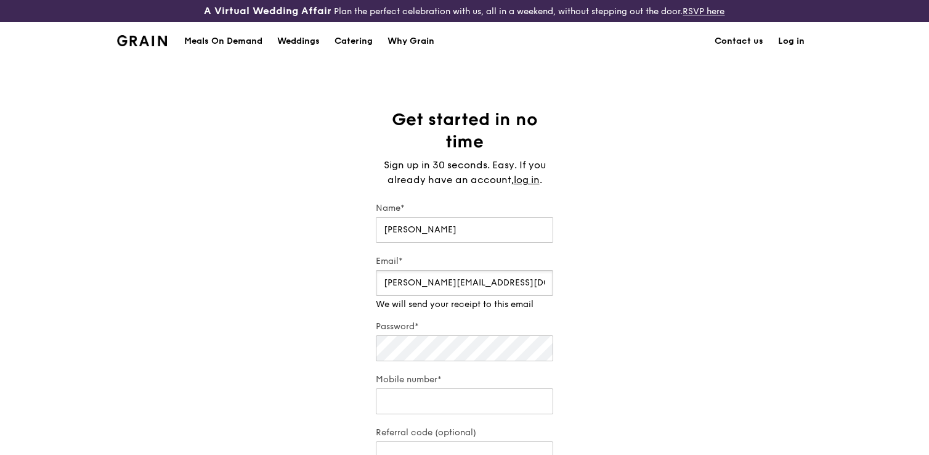
type input "[PERSON_NAME][EMAIL_ADDRESS][DOMAIN_NAME]"
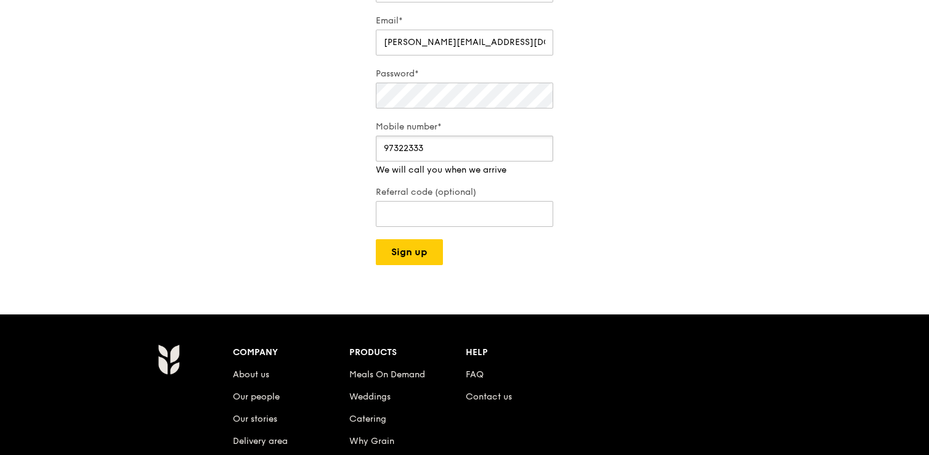
scroll to position [245, 0]
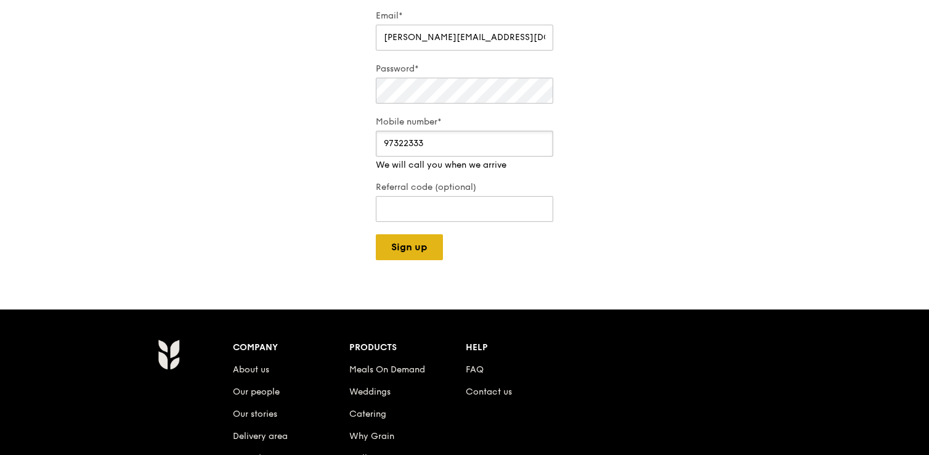
type input "97322333"
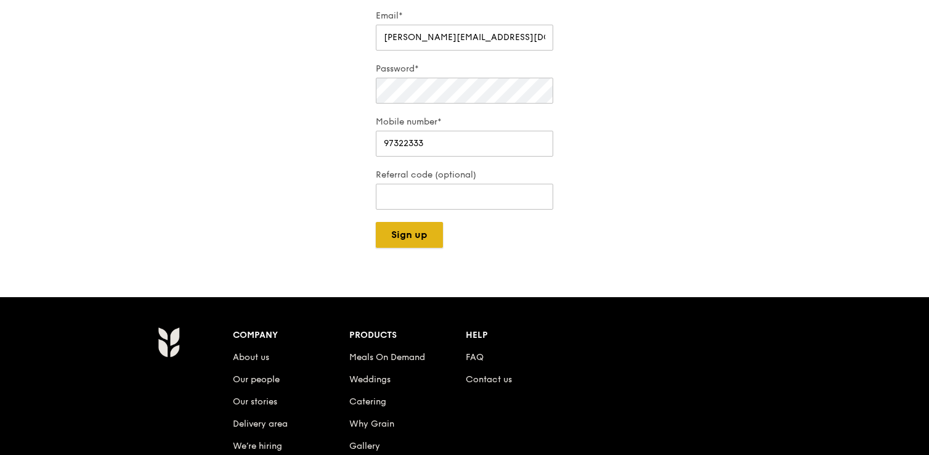
click at [418, 246] on button "Sign up" at bounding box center [409, 235] width 67 height 26
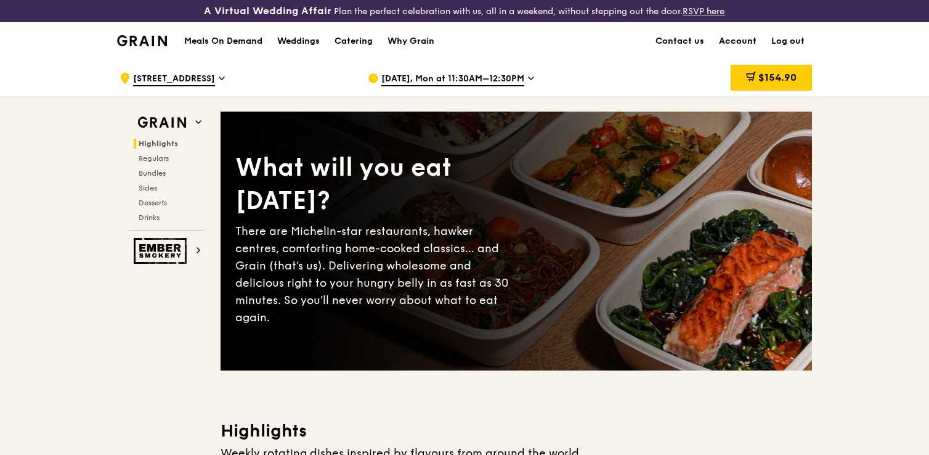
click at [735, 42] on link "Account" at bounding box center [737, 41] width 52 height 37
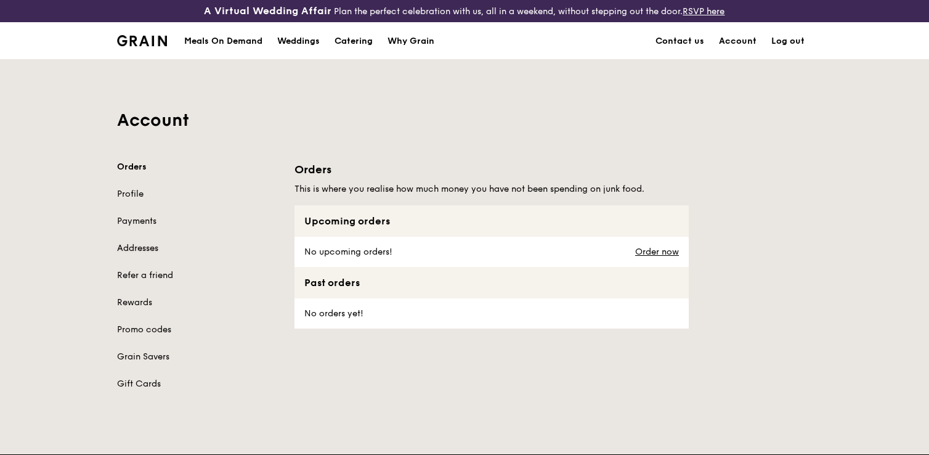
click at [143, 251] on link "Addresses" at bounding box center [198, 248] width 163 height 12
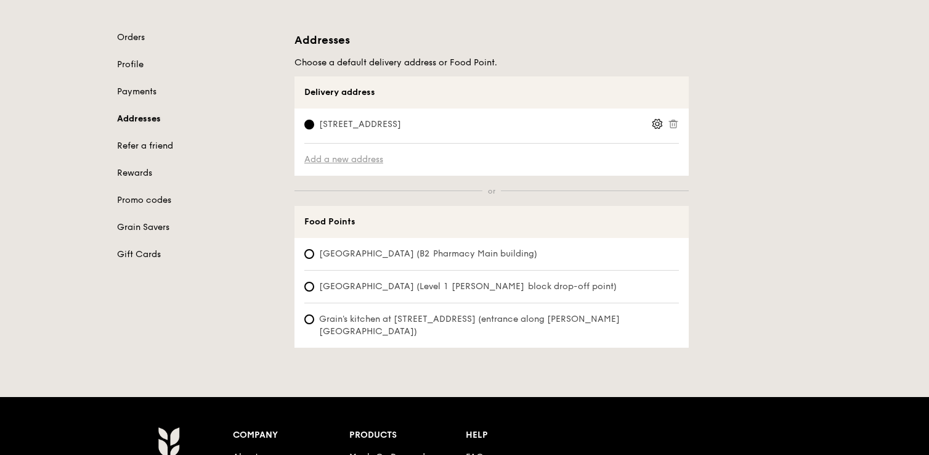
scroll to position [134, 0]
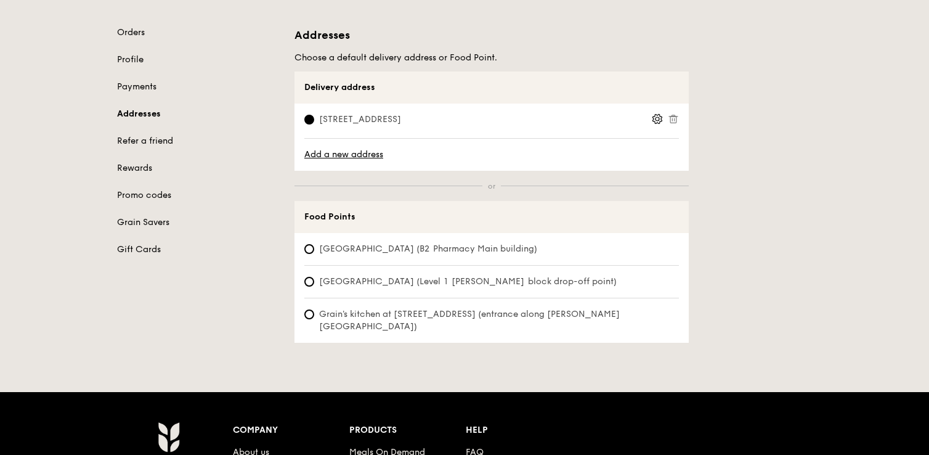
click at [655, 118] on circle at bounding box center [657, 119] width 4 height 4
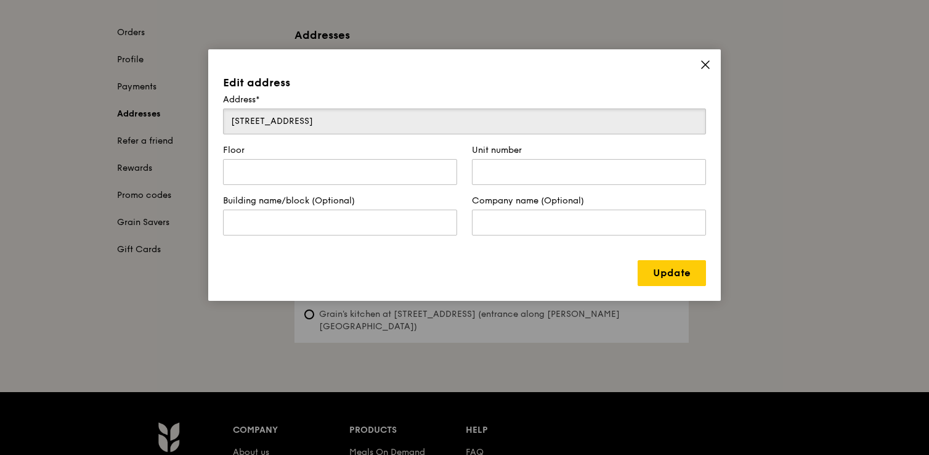
click at [411, 118] on input "2 Central Boulevard" at bounding box center [464, 121] width 483 height 26
click at [530, 164] on input "text" at bounding box center [589, 172] width 234 height 26
click at [379, 222] on input "text" at bounding box center [340, 222] width 234 height 26
type input "E"
type input "W"
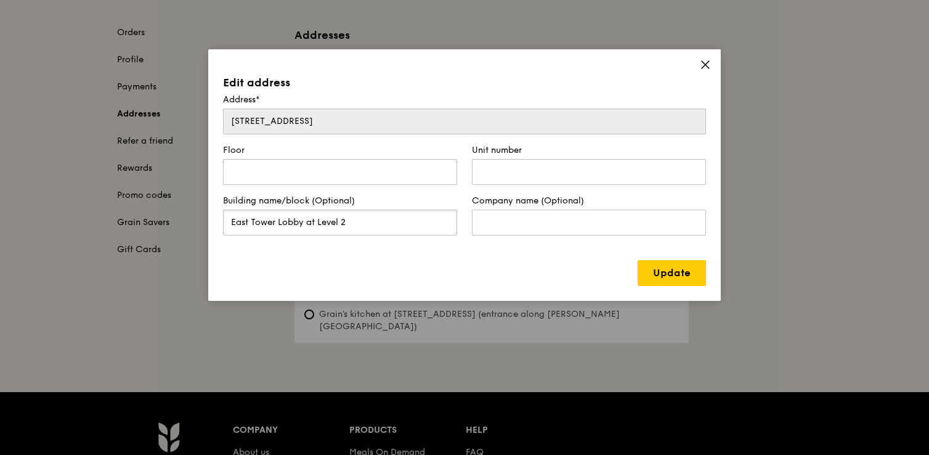
type input "East Tower Lobby at Level 2"
type input "a"
type input "Amazon"
click at [674, 272] on link "Update" at bounding box center [671, 273] width 68 height 26
click at [372, 177] on input "text" at bounding box center [340, 172] width 234 height 26
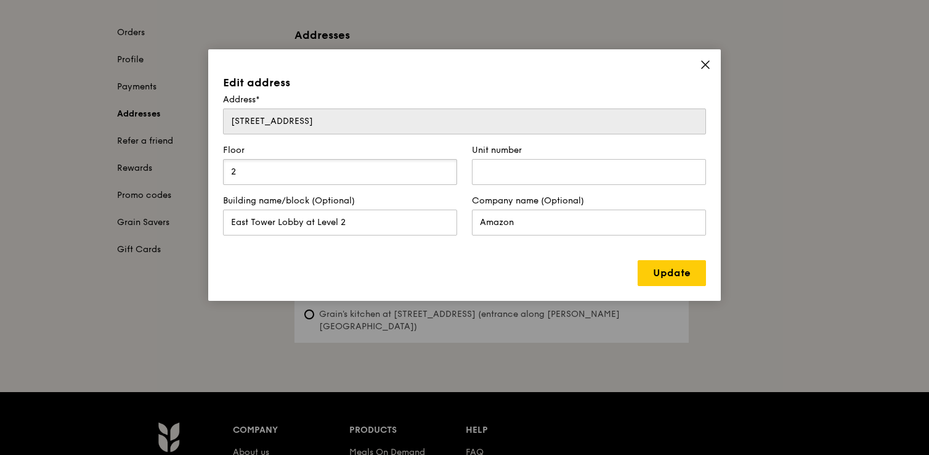
type input "2"
click at [672, 255] on div "Edit address Address* 2 Central Boulevard Floor 2 Unit number Building name/blo…" at bounding box center [464, 174] width 512 height 251
click at [675, 281] on link "Update" at bounding box center [671, 273] width 68 height 26
type input "-"
click at [653, 273] on link "Update" at bounding box center [671, 273] width 68 height 26
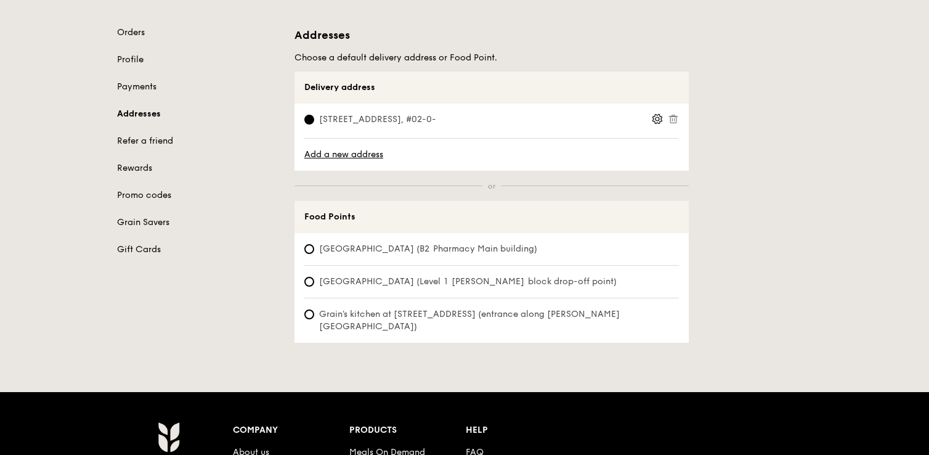
click at [659, 120] on icon at bounding box center [657, 118] width 11 height 11
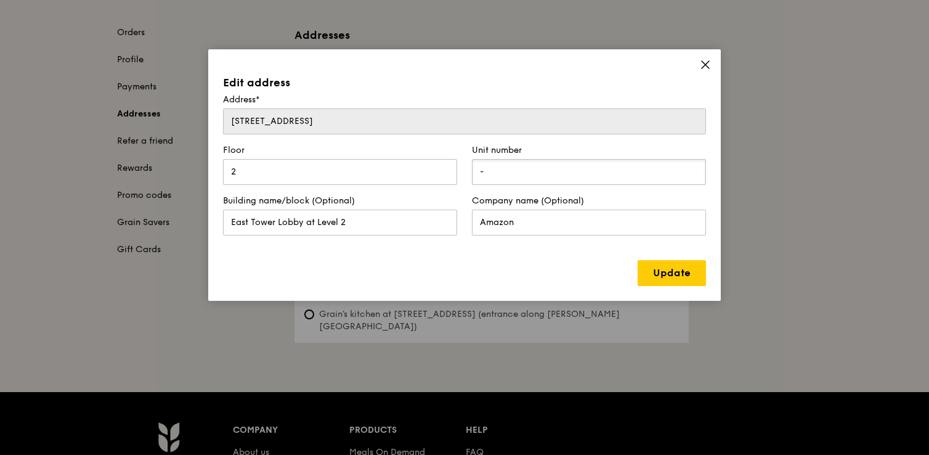
click at [538, 178] on input "-" at bounding box center [589, 172] width 234 height 26
click at [679, 273] on link "Update" at bounding box center [671, 273] width 68 height 26
type input "0"
click at [694, 280] on link "Update" at bounding box center [671, 273] width 68 height 26
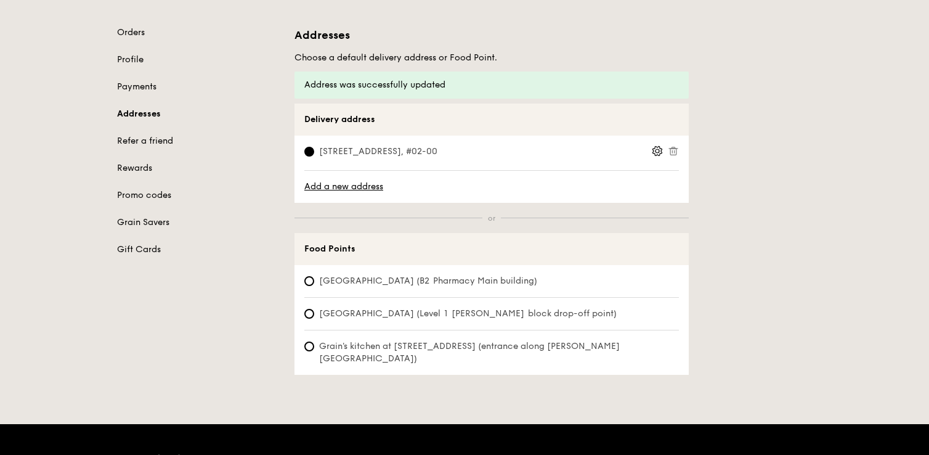
click at [657, 150] on icon at bounding box center [657, 150] width 11 height 11
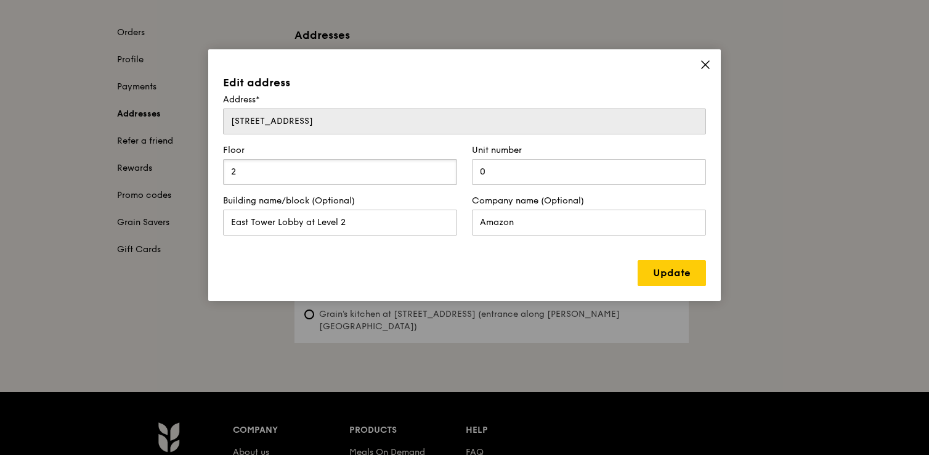
click at [429, 169] on input "2" at bounding box center [340, 172] width 234 height 26
click at [665, 272] on link "Update" at bounding box center [671, 273] width 68 height 26
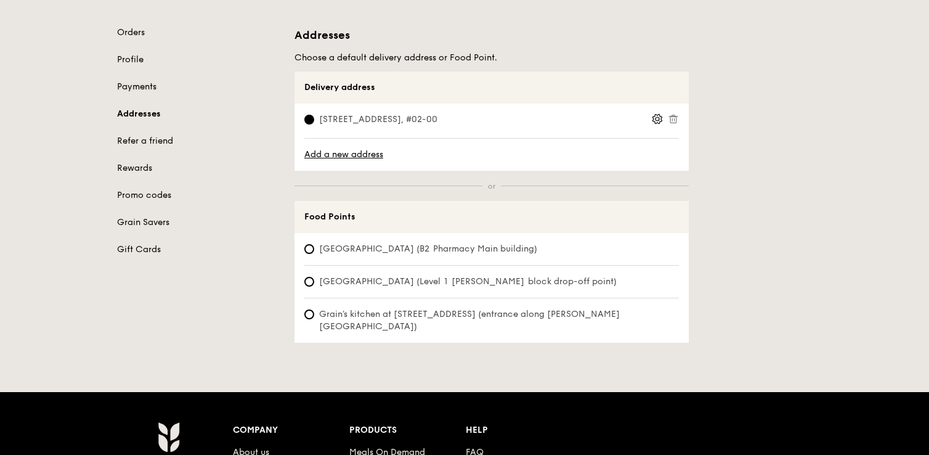
click at [143, 84] on link "Payments" at bounding box center [198, 87] width 163 height 12
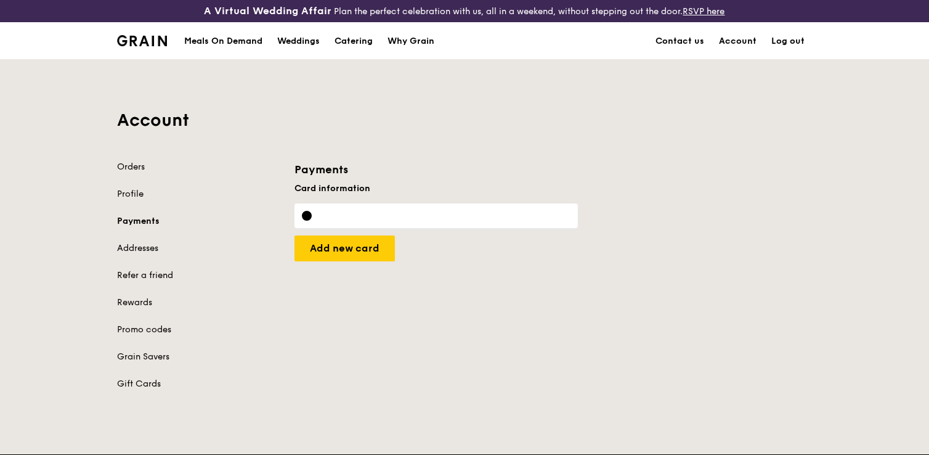
click at [442, 429] on div "A Virtual Wedding Affair Plan the perfect celebration with us, all in a weekend…" at bounding box center [464, 409] width 929 height 818
click at [127, 167] on link "Orders" at bounding box center [198, 167] width 163 height 12
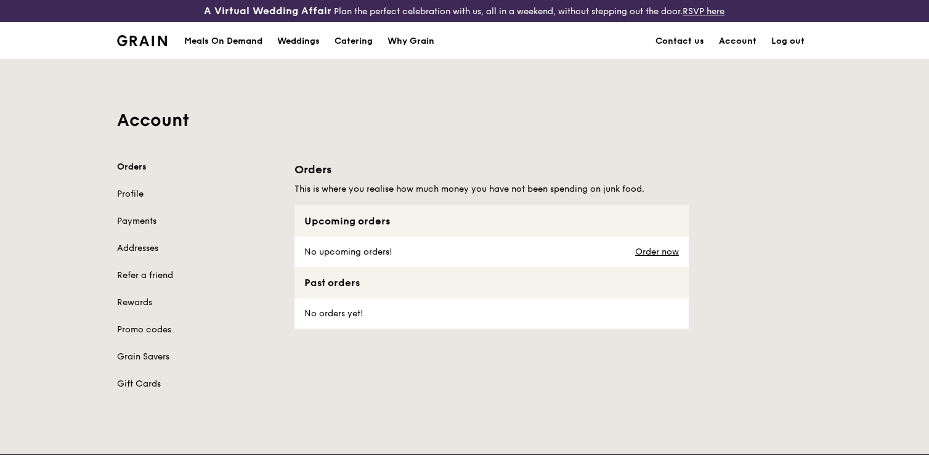
click at [219, 46] on div "Meals On Demand" at bounding box center [223, 41] width 78 height 37
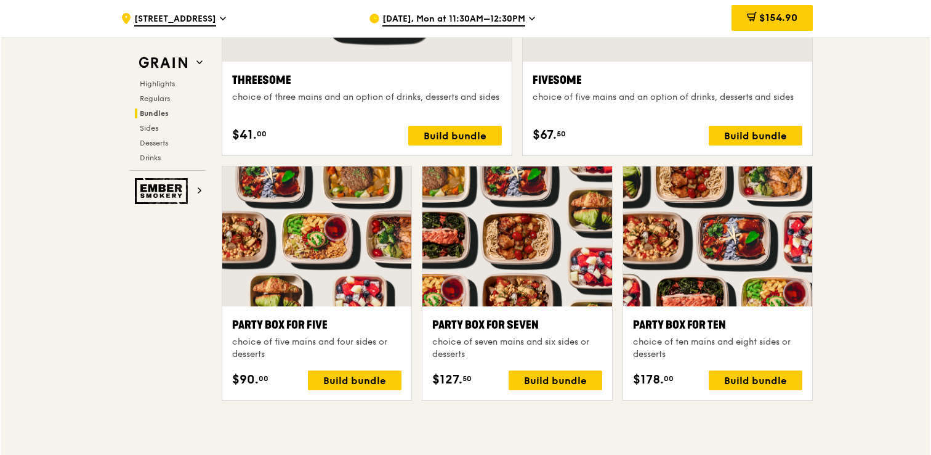
scroll to position [2369, 0]
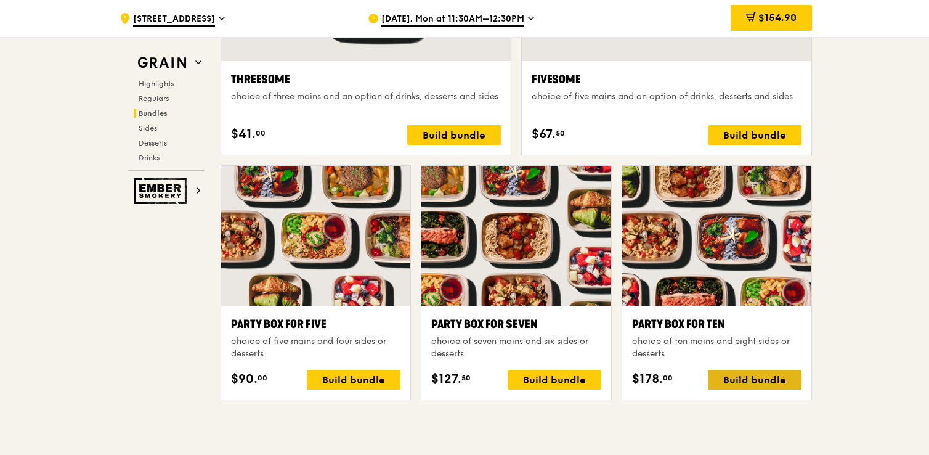
click at [730, 373] on div "Build bundle" at bounding box center [755, 380] width 94 height 20
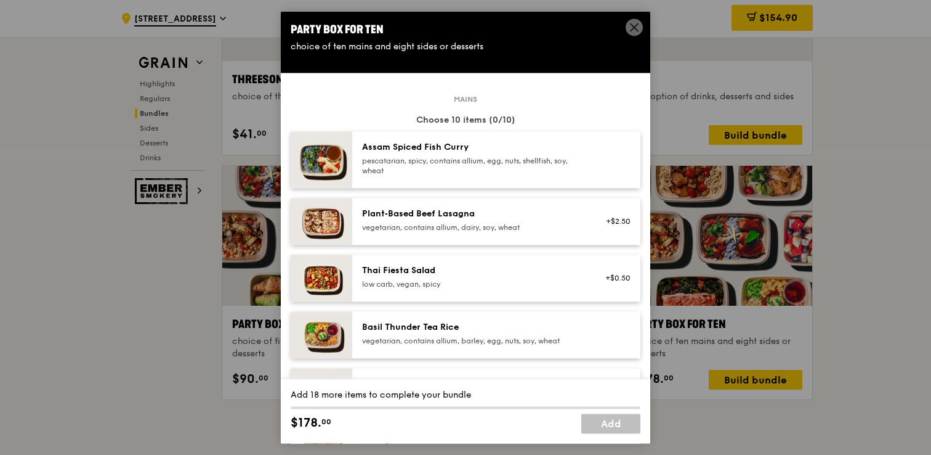
click at [549, 164] on div "pescatarian, spicy, contains allium, egg, nuts, shellfish, soy, wheat" at bounding box center [472, 166] width 221 height 20
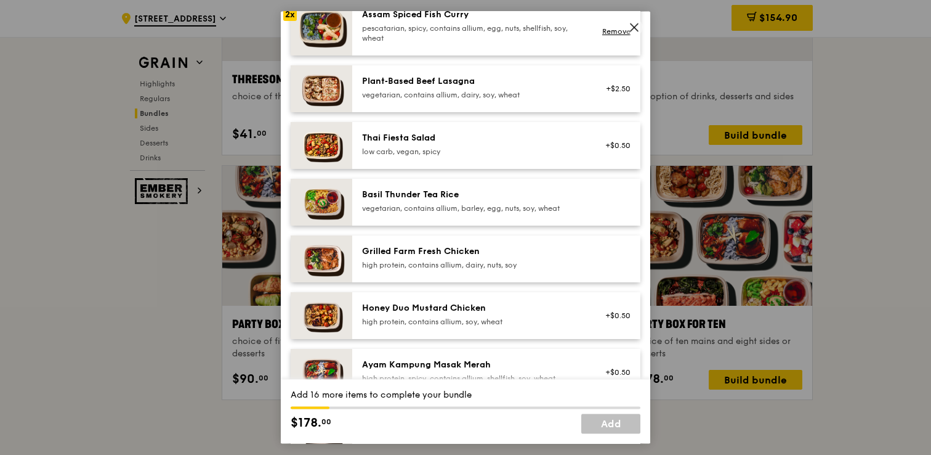
scroll to position [126, 0]
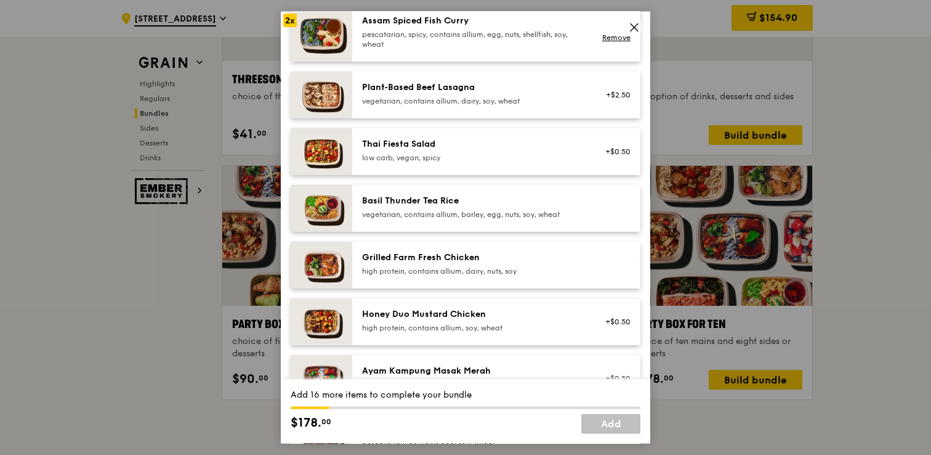
click at [549, 164] on div "Thai Fiesta Salad low carb, vegan, spicy" at bounding box center [473, 151] width 236 height 27
click at [545, 213] on div "vegetarian, contains allium, barley, egg, nuts, soy, wheat" at bounding box center [472, 214] width 221 height 10
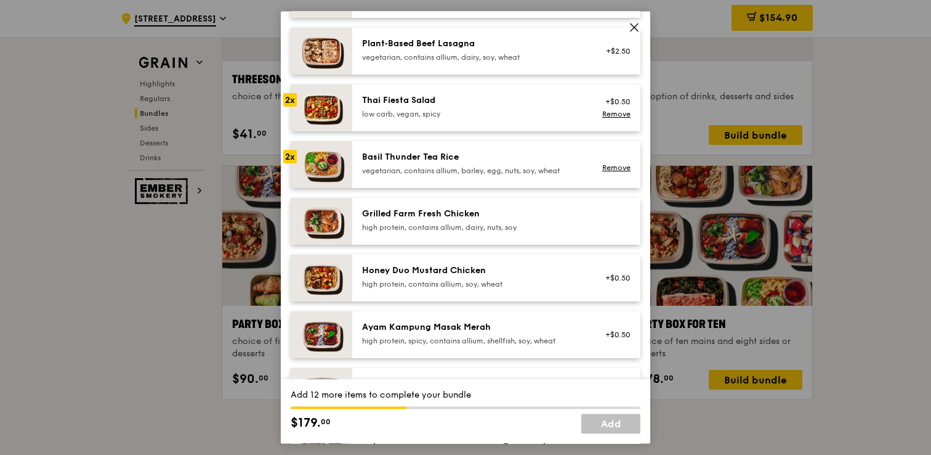
scroll to position [175, 0]
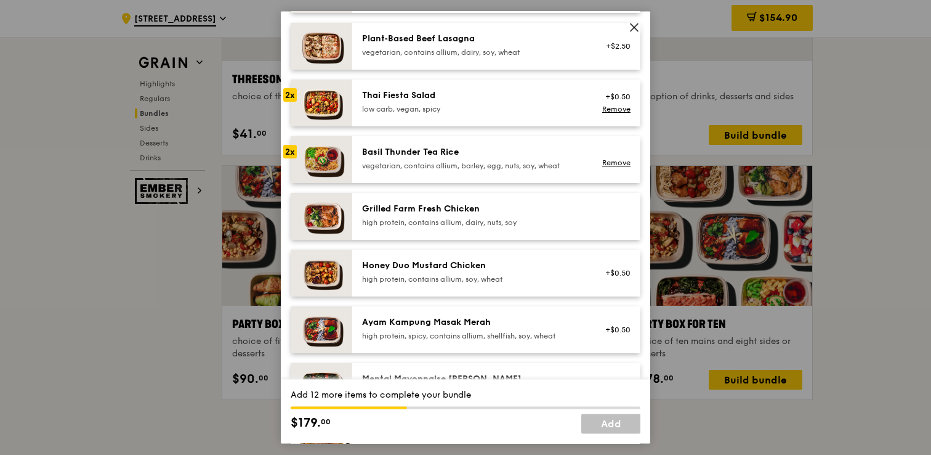
click at [545, 213] on div "Grilled Farm Fresh Chicken" at bounding box center [472, 209] width 221 height 12
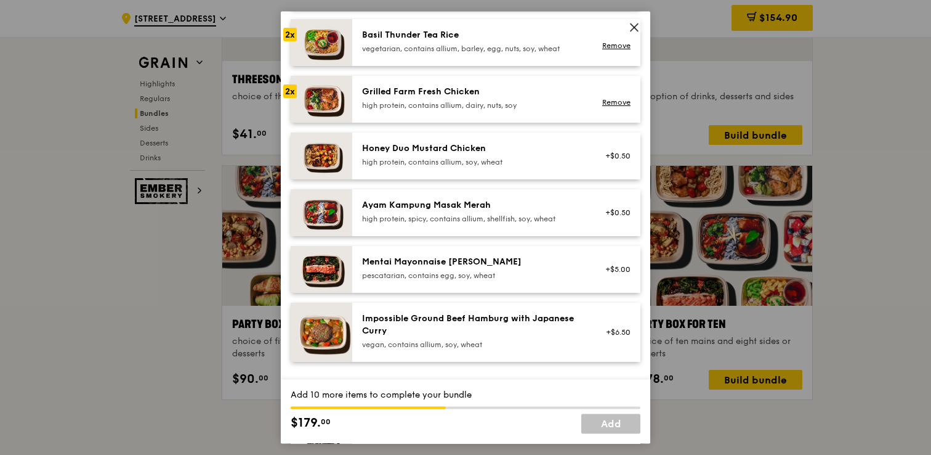
scroll to position [286, 0]
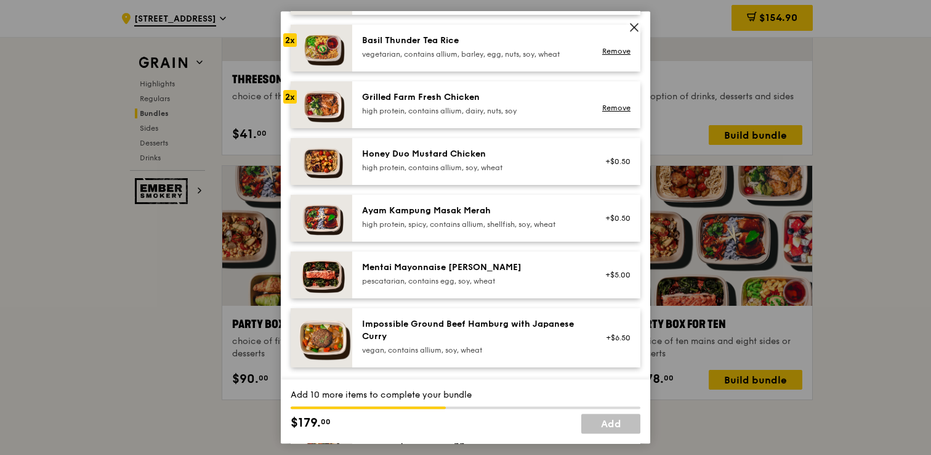
click at [510, 153] on div "Honey Duo Mustard Chicken" at bounding box center [472, 154] width 221 height 12
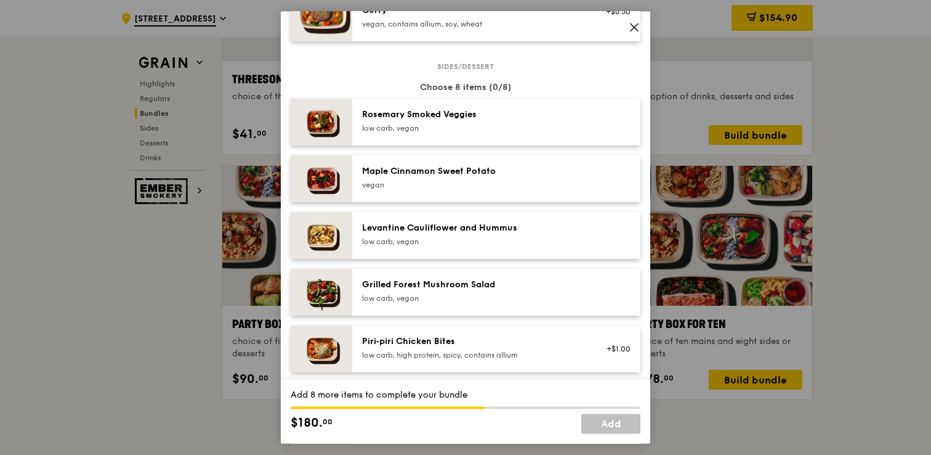
scroll to position [612, 0]
click at [509, 135] on div "Rosemary Smoked Veggies low carb, vegan" at bounding box center [473, 122] width 236 height 27
click at [495, 241] on div "low carb, vegan" at bounding box center [472, 242] width 221 height 10
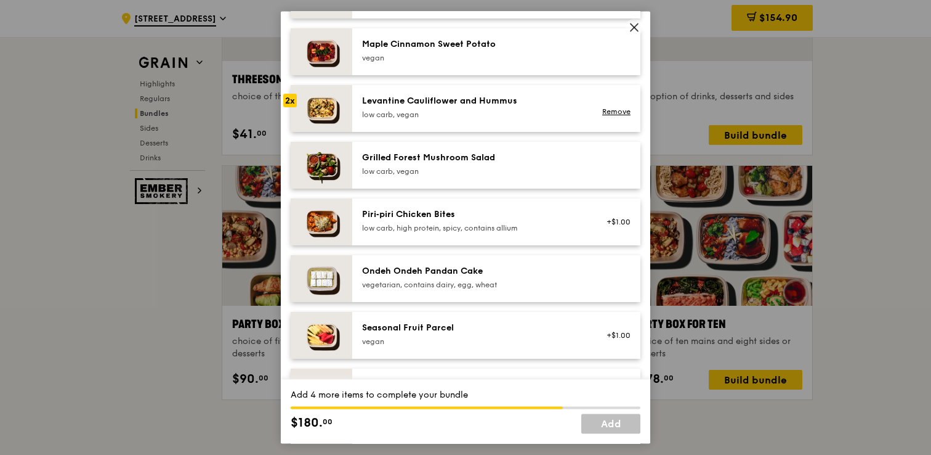
scroll to position [746, 0]
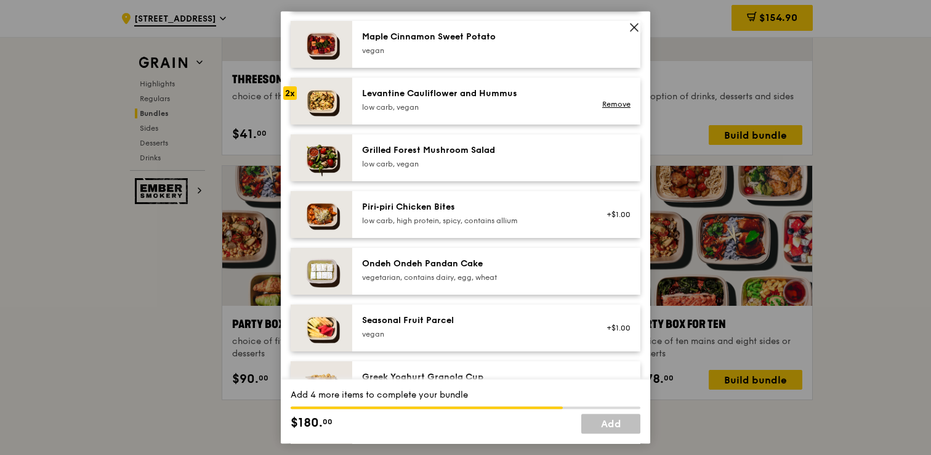
click at [498, 264] on div "Ondeh Ondeh Pandan Cake" at bounding box center [472, 263] width 221 height 12
click at [494, 325] on div "Seasonal Fruit Parcel" at bounding box center [472, 320] width 221 height 12
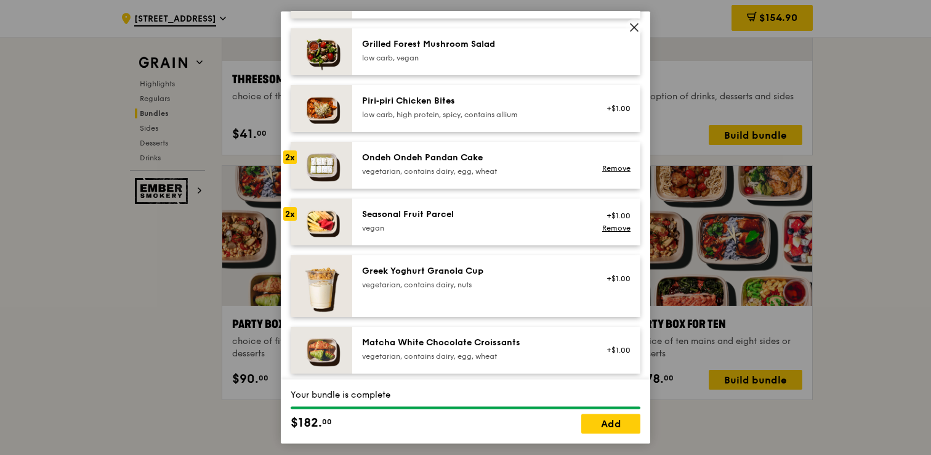
scroll to position [858, 0]
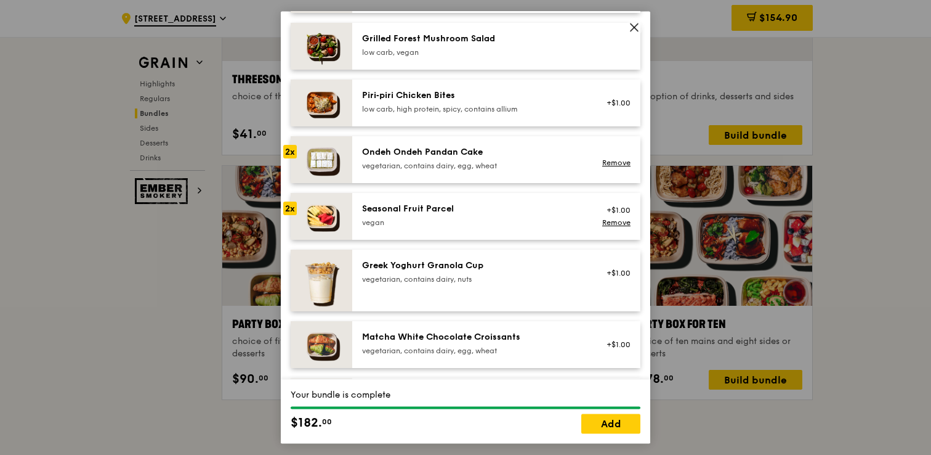
click at [494, 325] on div "Matcha White Chocolate Croissants vegetarian, contains dairy, egg, wheat +$1.00" at bounding box center [496, 344] width 288 height 47
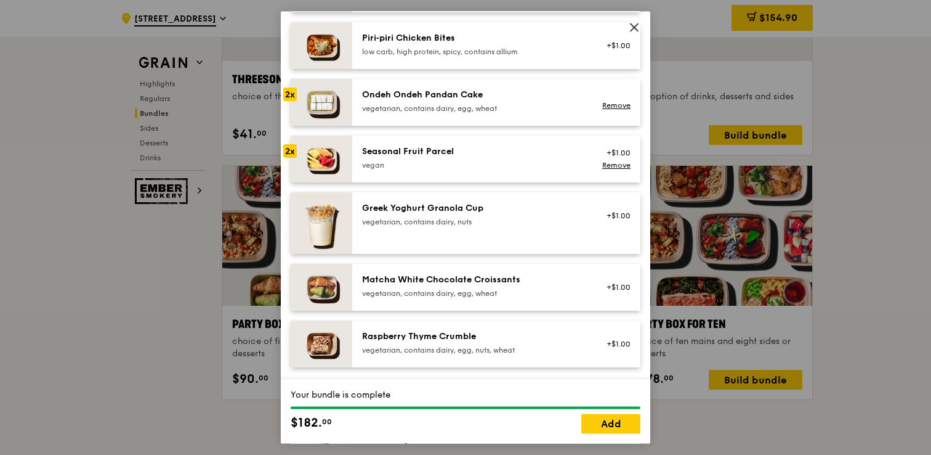
scroll to position [929, 0]
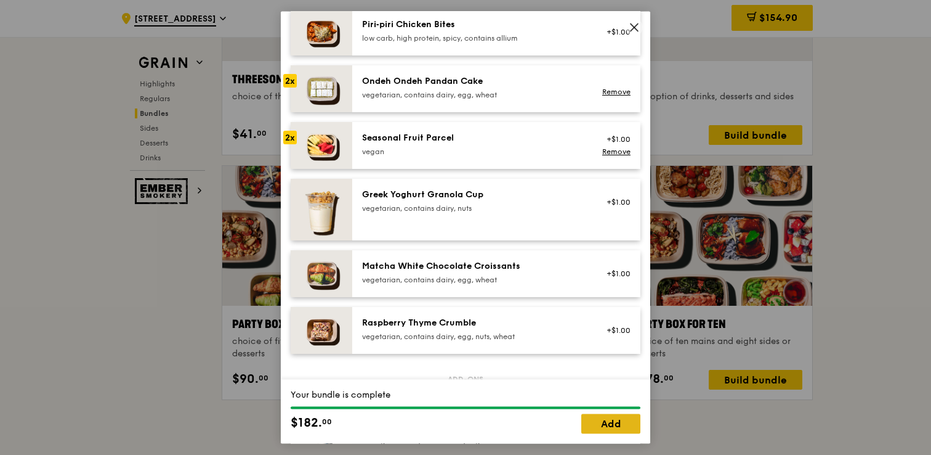
click at [627, 425] on link "Add" at bounding box center [610, 424] width 59 height 20
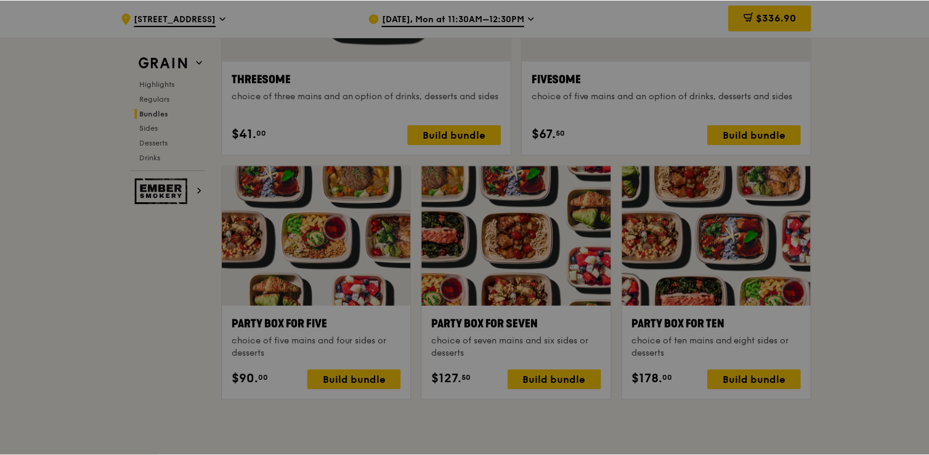
scroll to position [2369, 0]
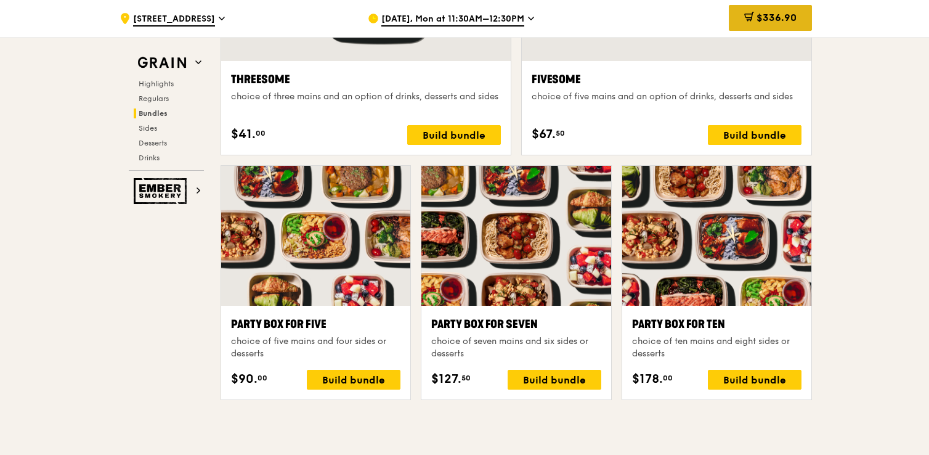
click at [767, 17] on span "$336.90" at bounding box center [776, 18] width 40 height 12
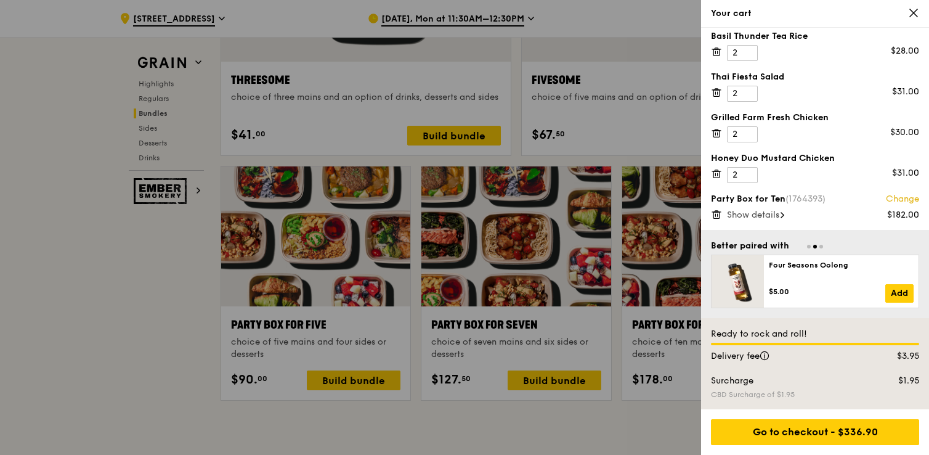
scroll to position [0, 0]
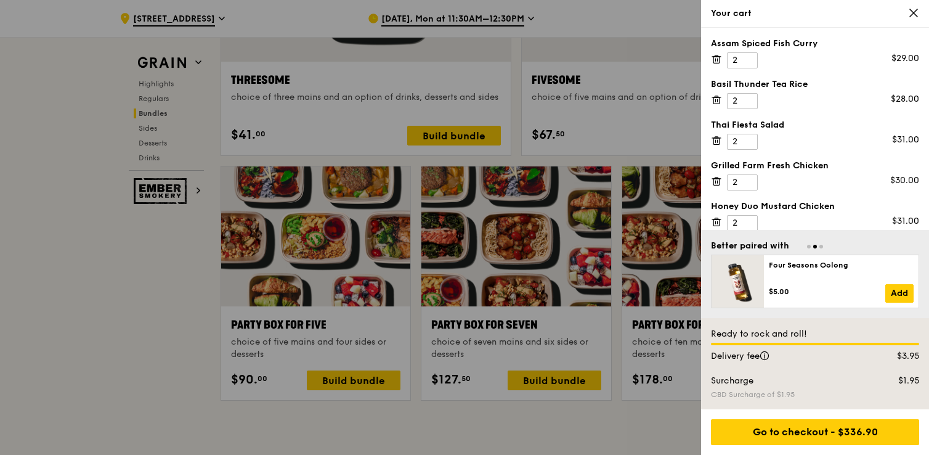
click at [713, 55] on icon at bounding box center [716, 59] width 11 height 11
click at [717, 63] on icon at bounding box center [716, 59] width 11 height 11
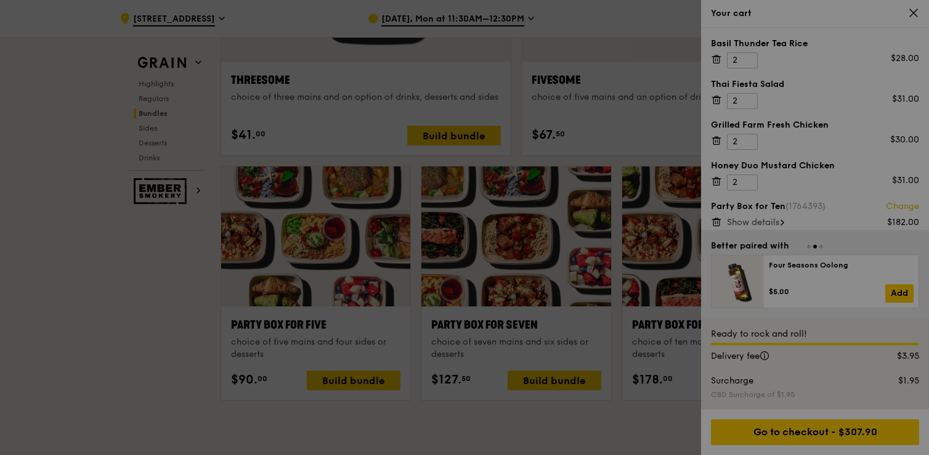
scroll to position [2367, 0]
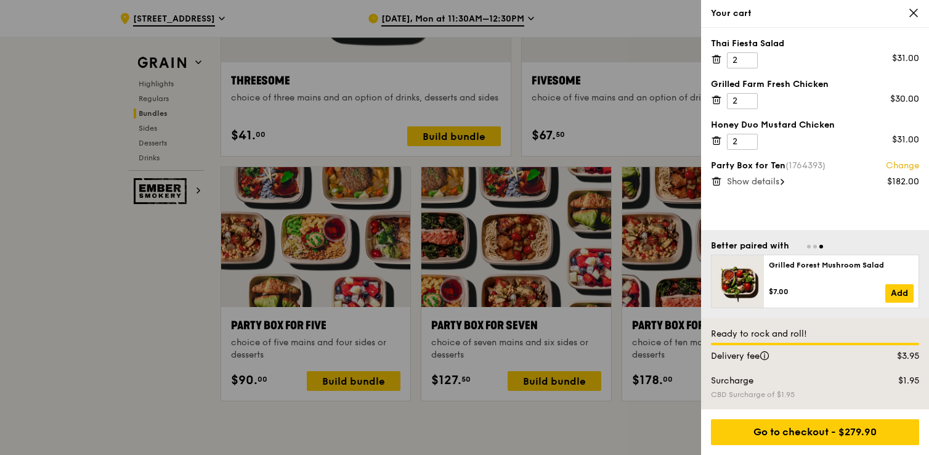
click at [717, 63] on icon at bounding box center [716, 59] width 11 height 11
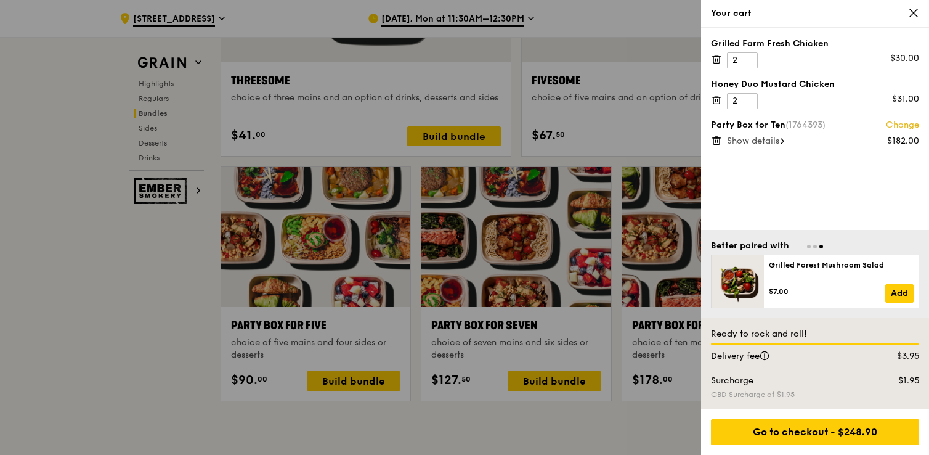
click at [717, 63] on icon at bounding box center [716, 59] width 11 height 11
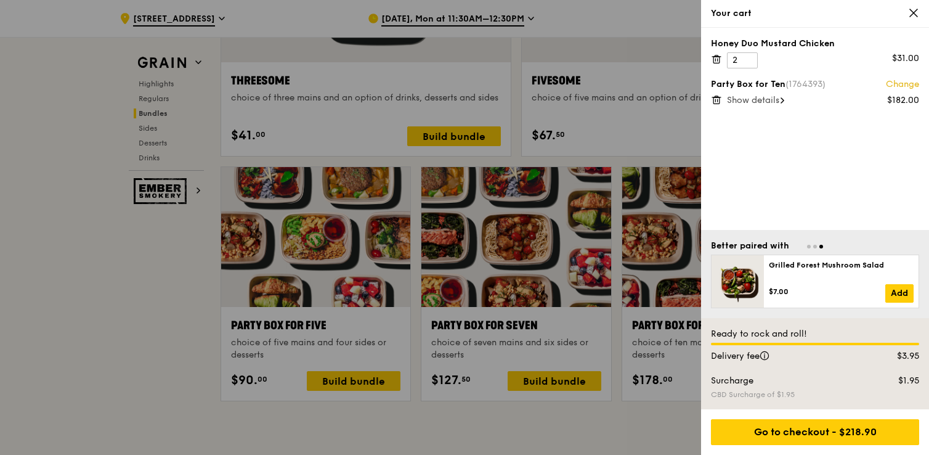
click at [717, 63] on icon at bounding box center [716, 59] width 11 height 11
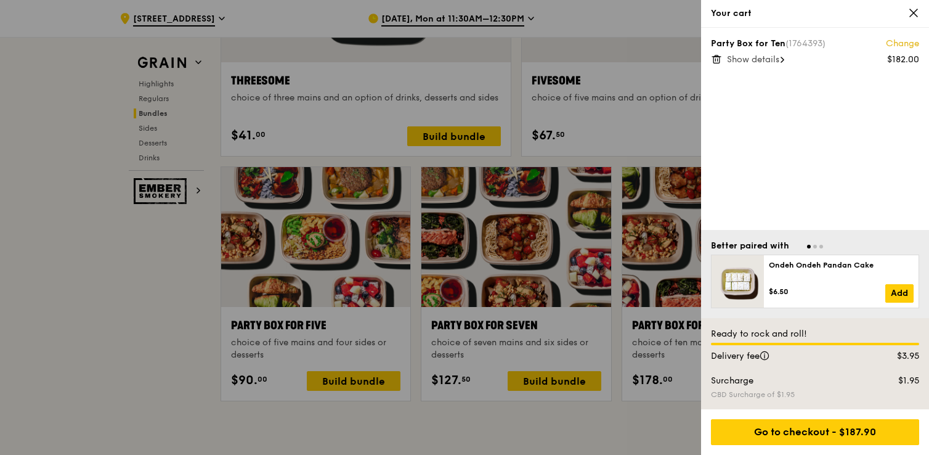
click at [628, 2] on div at bounding box center [464, 227] width 929 height 455
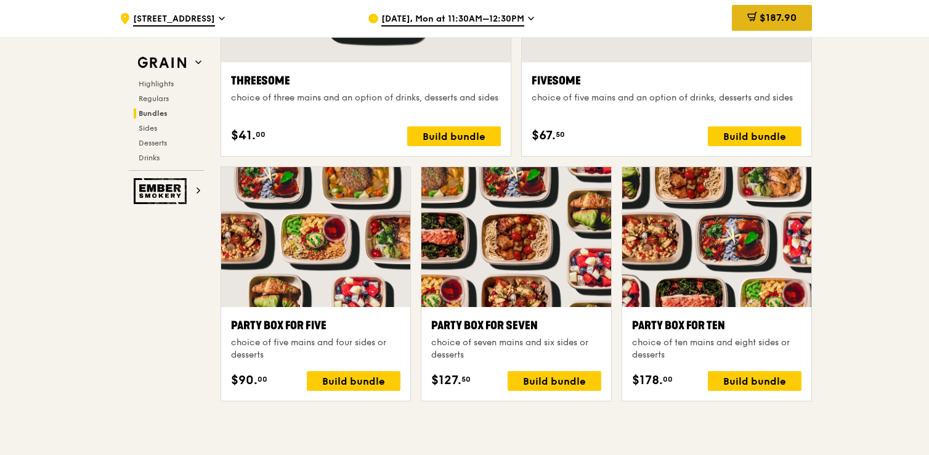
click at [747, 17] on icon at bounding box center [752, 17] width 10 height 10
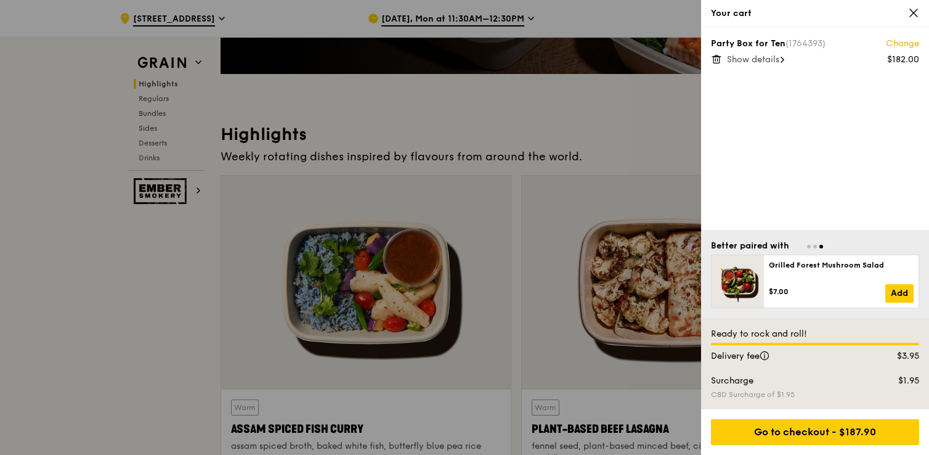
scroll to position [0, 0]
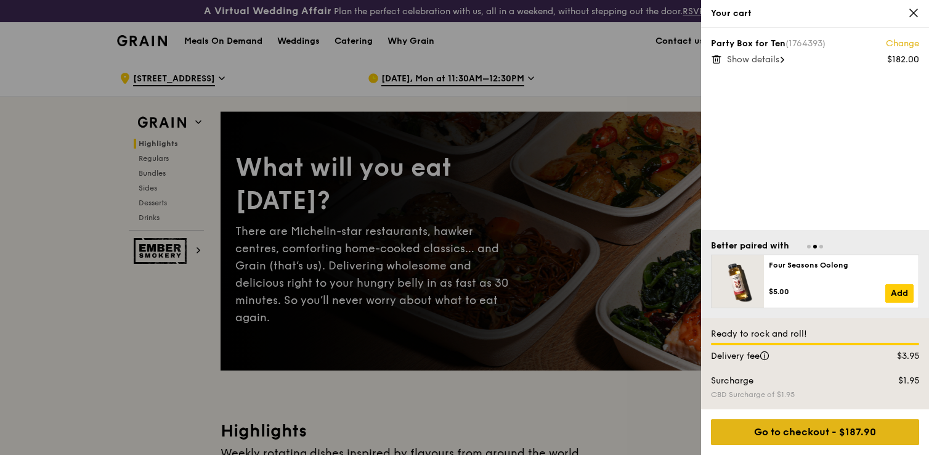
click at [819, 429] on div "Go to checkout - $187.90" at bounding box center [815, 432] width 208 height 26
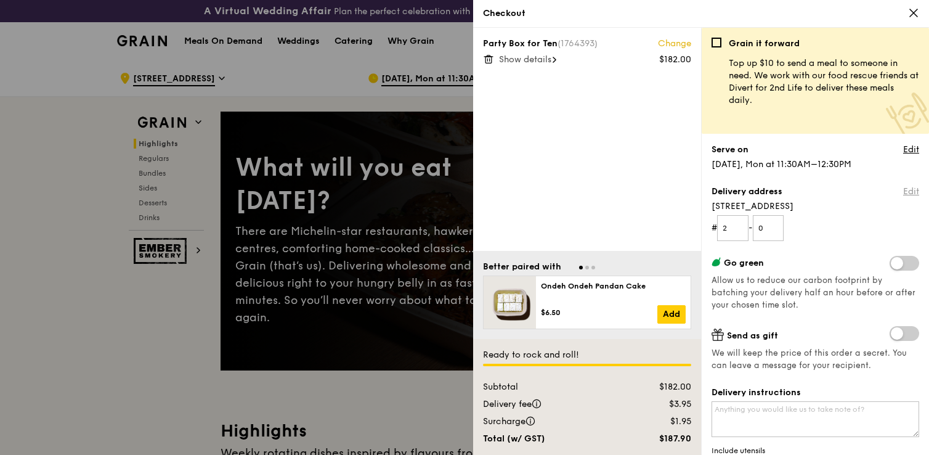
click at [911, 194] on link "Edit" at bounding box center [911, 191] width 16 height 12
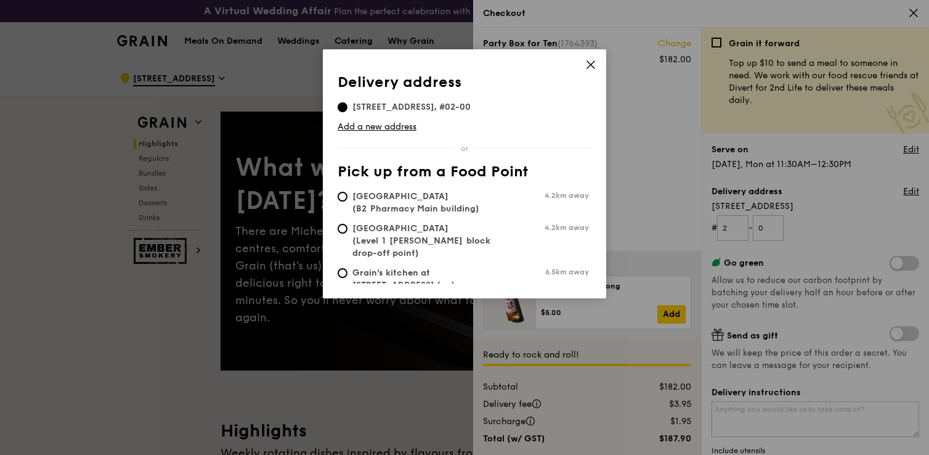
click at [592, 66] on icon at bounding box center [590, 64] width 7 height 7
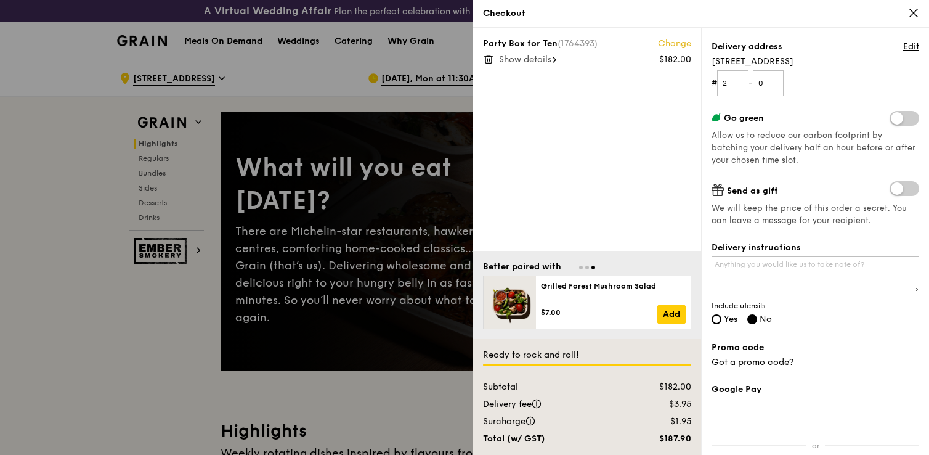
scroll to position [172, 0]
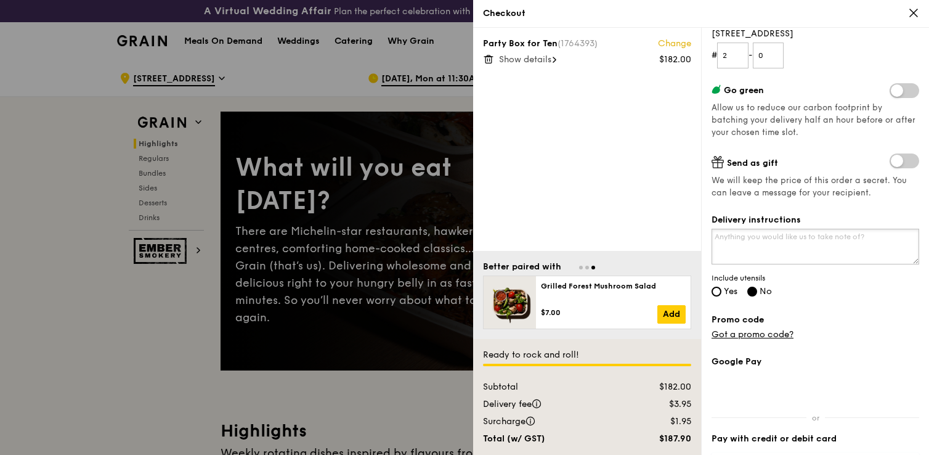
click at [746, 236] on textarea "Delivery instructions" at bounding box center [815, 246] width 208 height 36
type textarea "P"
type textarea "M"
type textarea "o"
type textarea "O"
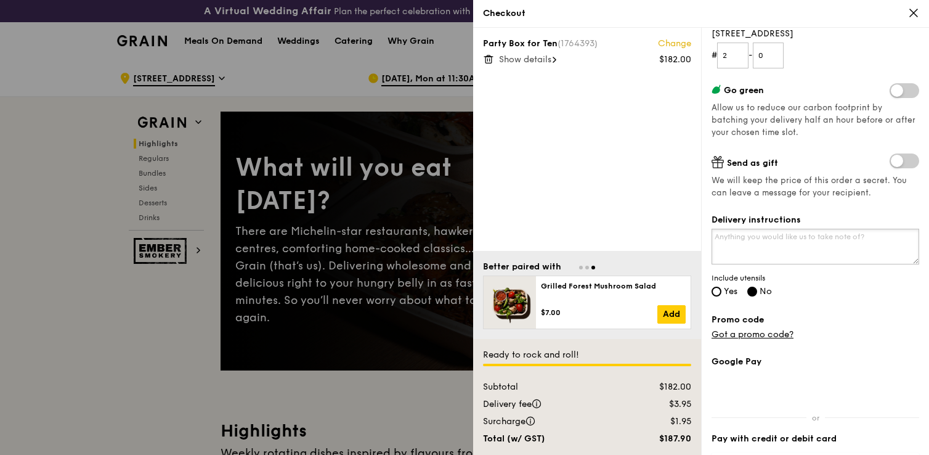
type textarea "N"
type textarea "my office lobby is at east tower level 2, please call when you are here. Thanks!"
click at [725, 292] on span "Yes" at bounding box center [731, 291] width 14 height 10
click at [721, 292] on input "Yes" at bounding box center [716, 291] width 10 height 10
radio input "true"
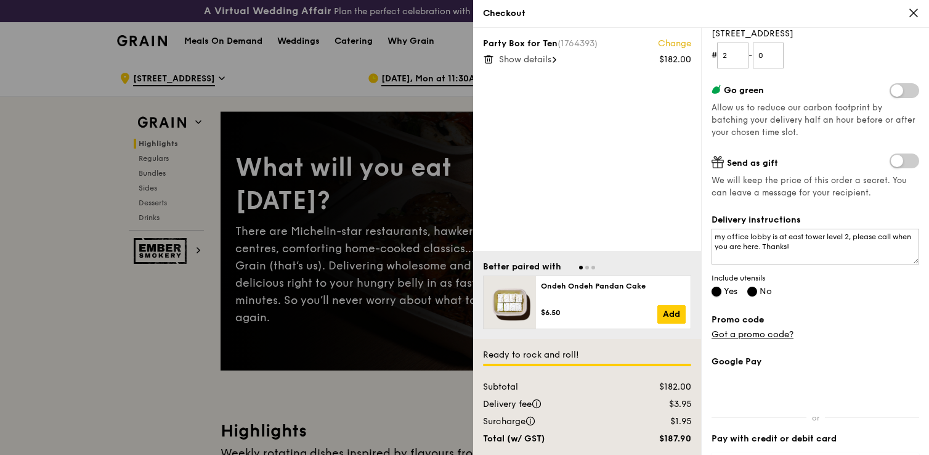
radio input "false"
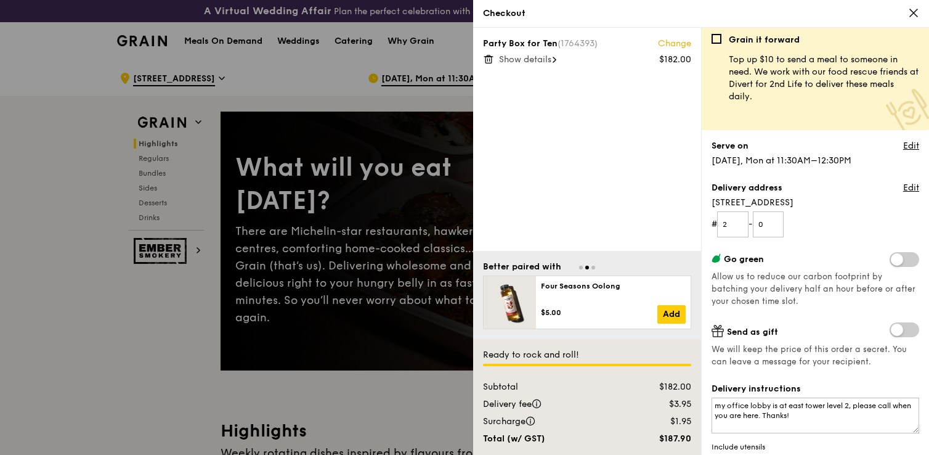
scroll to position [0, 0]
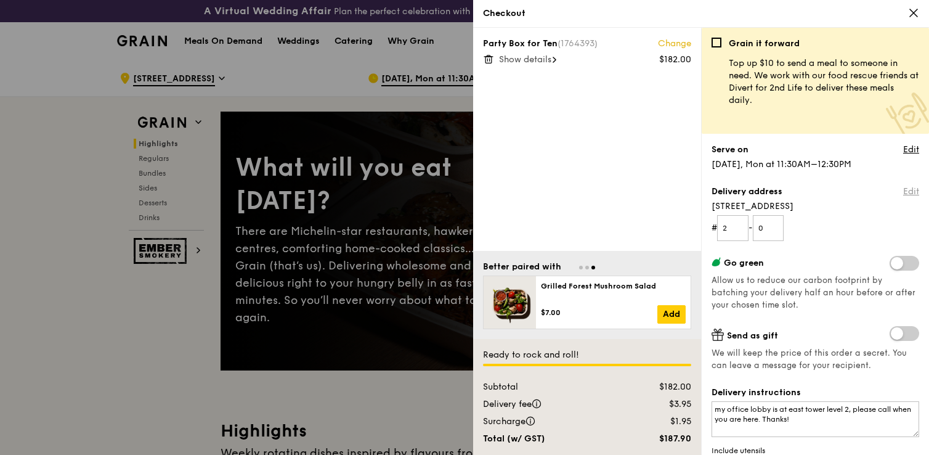
click at [907, 192] on link "Edit" at bounding box center [911, 191] width 16 height 12
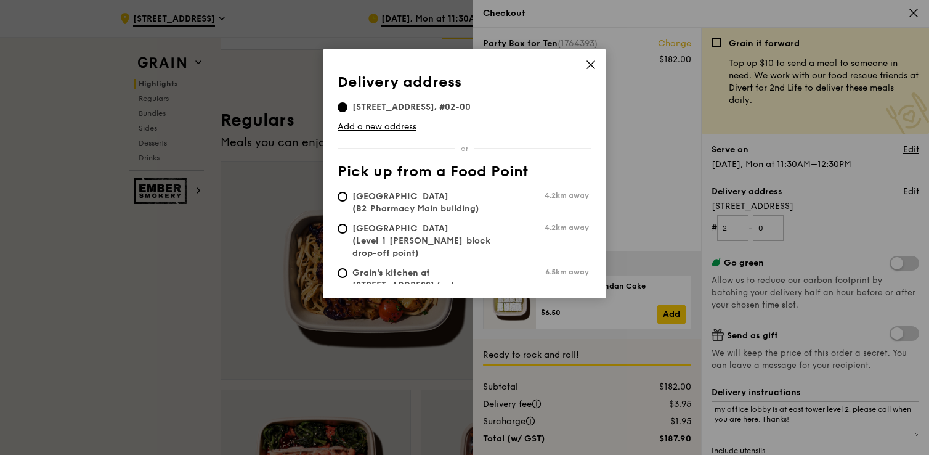
scroll to position [23, 0]
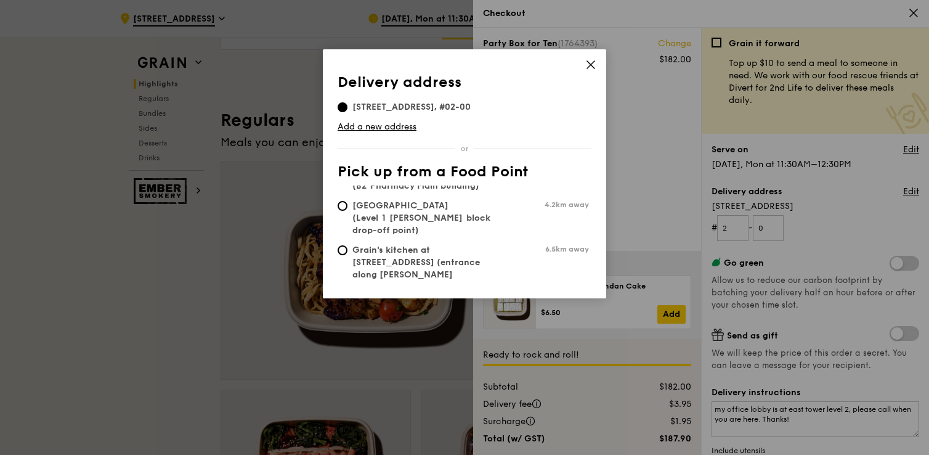
click at [590, 70] on span at bounding box center [590, 67] width 11 height 14
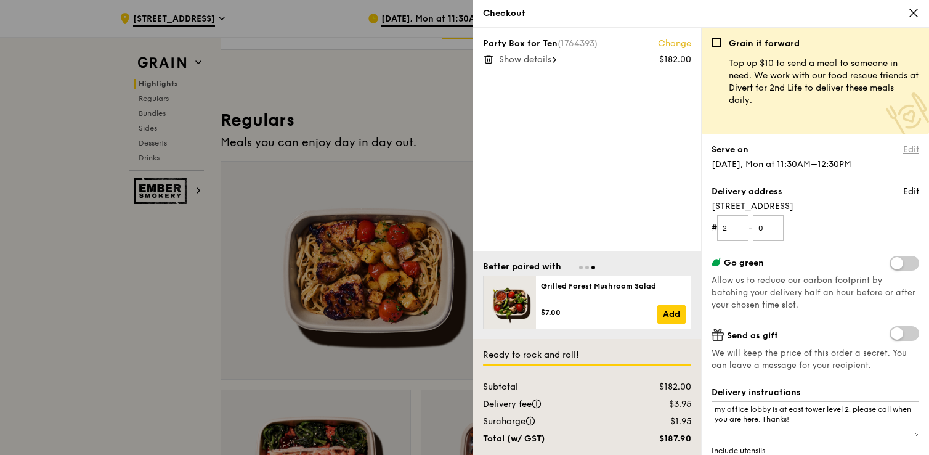
click at [911, 152] on link "Edit" at bounding box center [911, 149] width 16 height 12
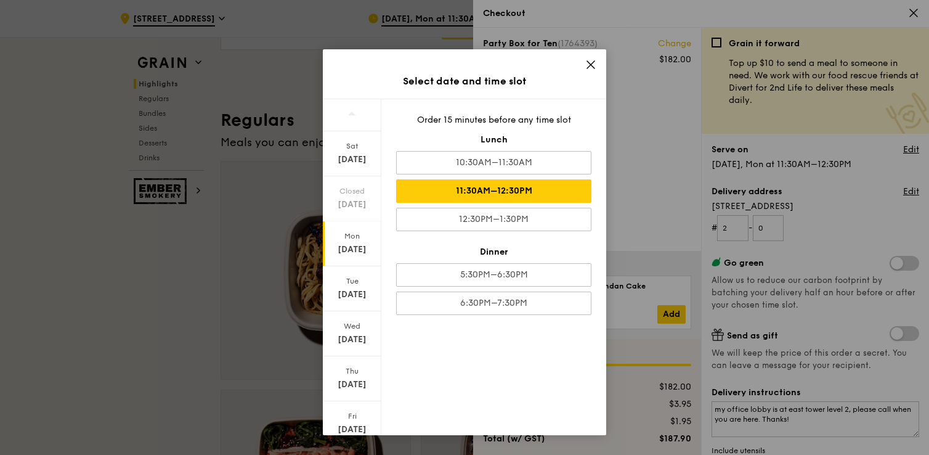
click at [589, 62] on icon at bounding box center [590, 64] width 7 height 7
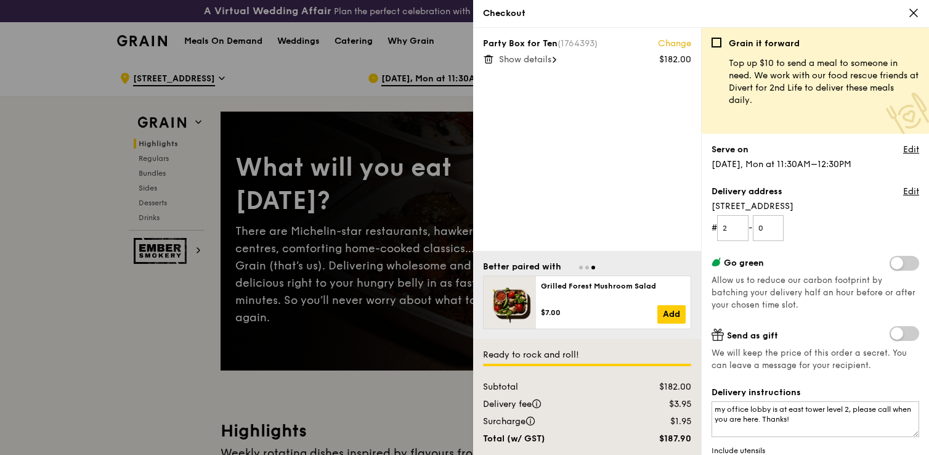
scroll to position [255, 0]
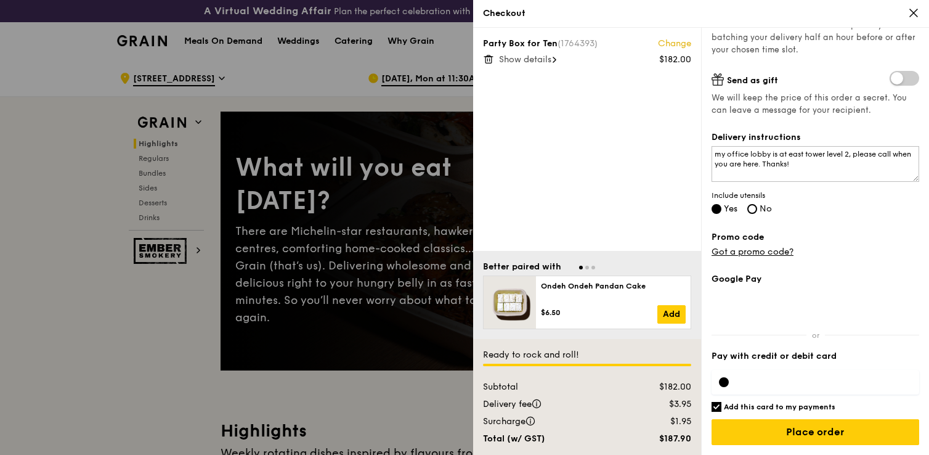
click at [766, 404] on h6 "Add this card to my payments" at bounding box center [779, 407] width 111 height 10
click at [721, 404] on input "Add this card to my payments" at bounding box center [716, 407] width 10 height 10
checkbox input "false"
click at [766, 373] on div at bounding box center [815, 382] width 208 height 25
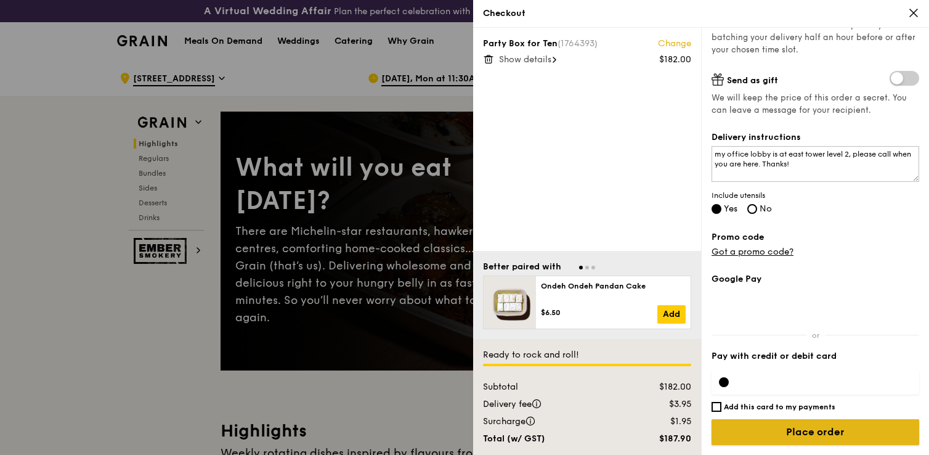
click at [817, 439] on input "Place order" at bounding box center [815, 432] width 208 height 26
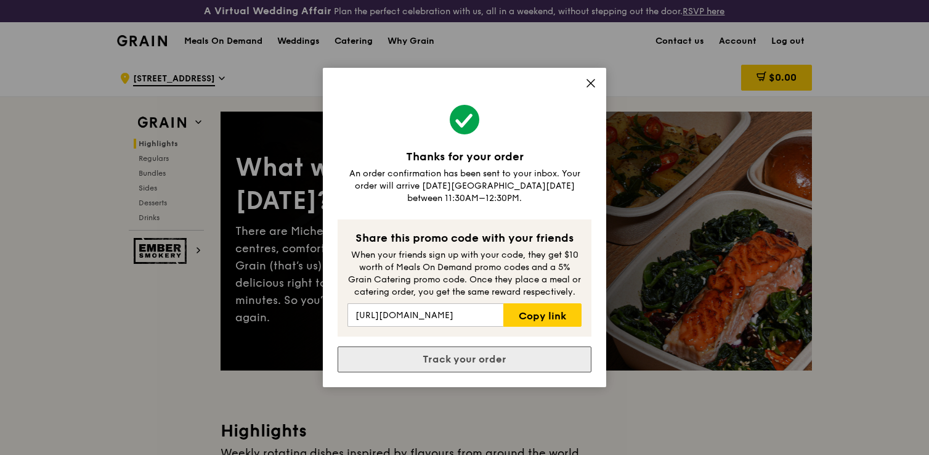
click at [515, 347] on link "Track your order" at bounding box center [464, 359] width 254 height 26
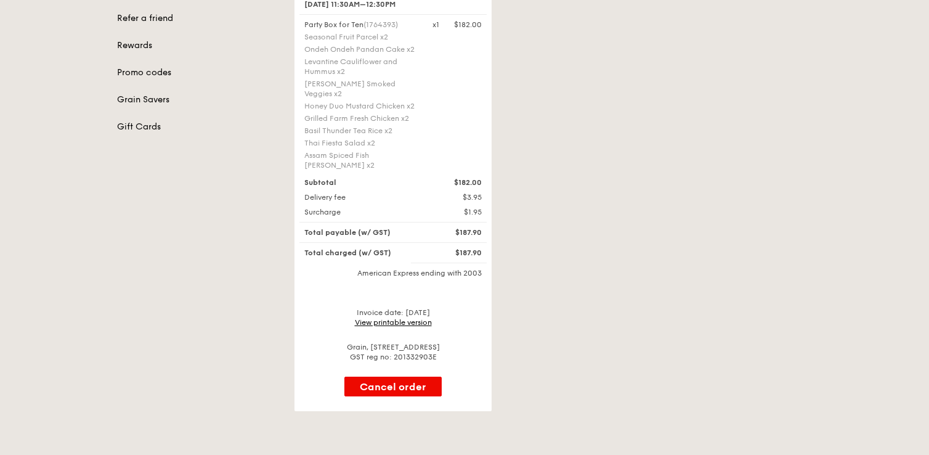
scroll to position [285, 0]
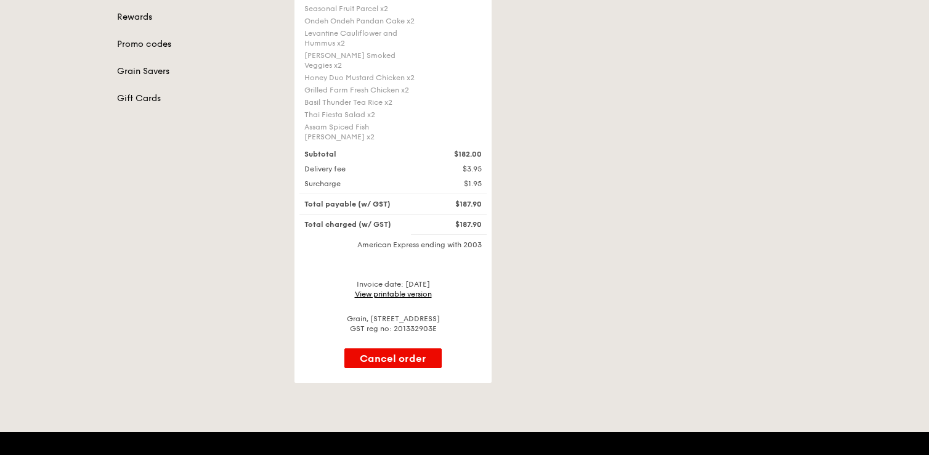
click at [382, 289] on link "View printable version" at bounding box center [393, 293] width 77 height 9
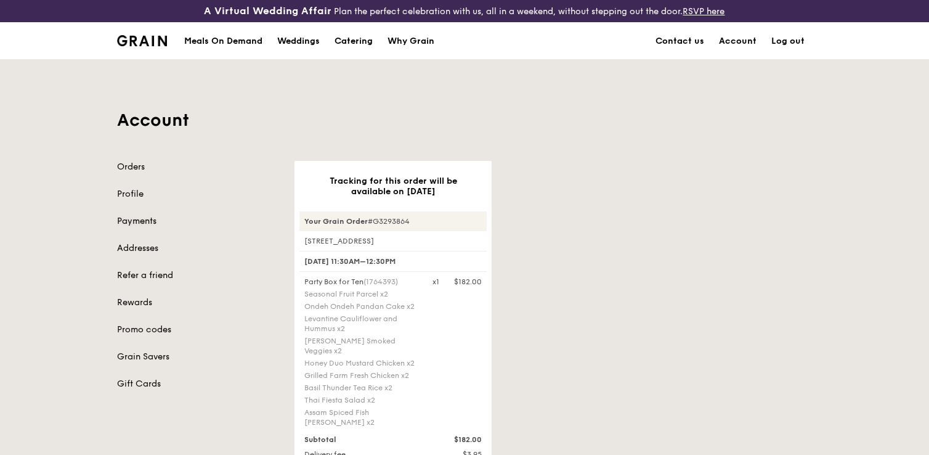
click at [134, 215] on link "Payments" at bounding box center [198, 221] width 163 height 12
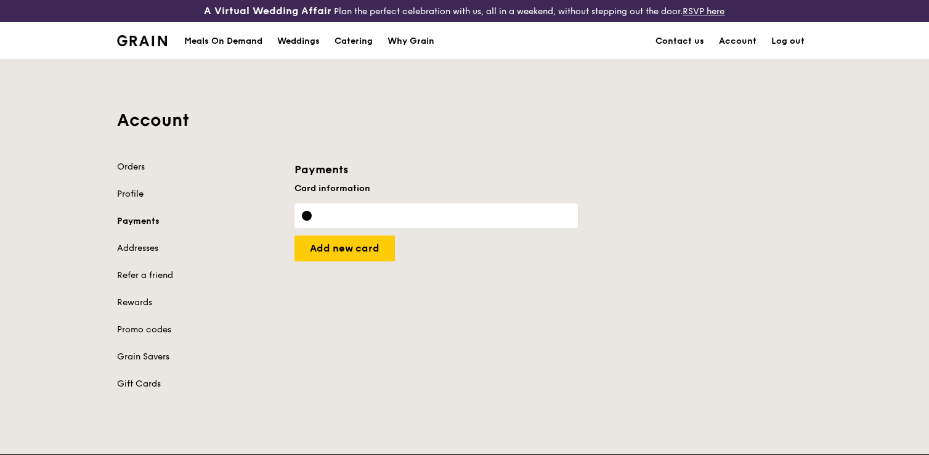
click at [134, 194] on link "Profile" at bounding box center [198, 194] width 163 height 12
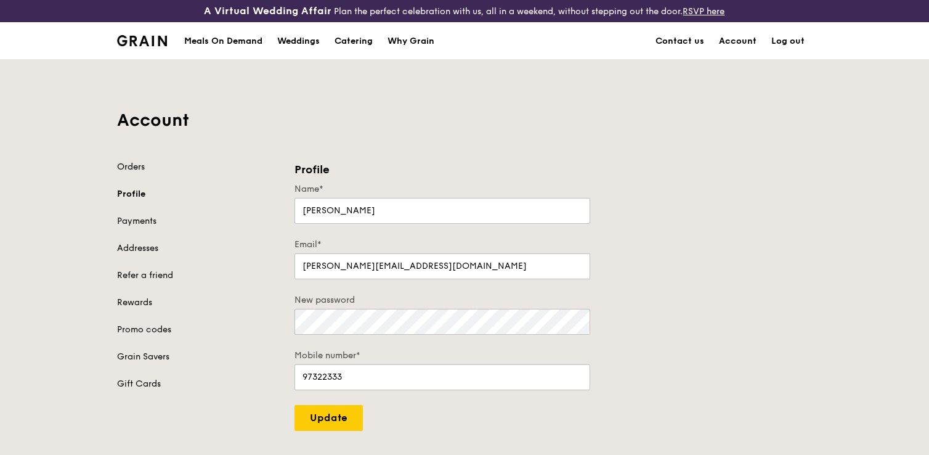
click at [130, 164] on link "Orders" at bounding box center [198, 167] width 163 height 12
